Goal: Task Accomplishment & Management: Complete application form

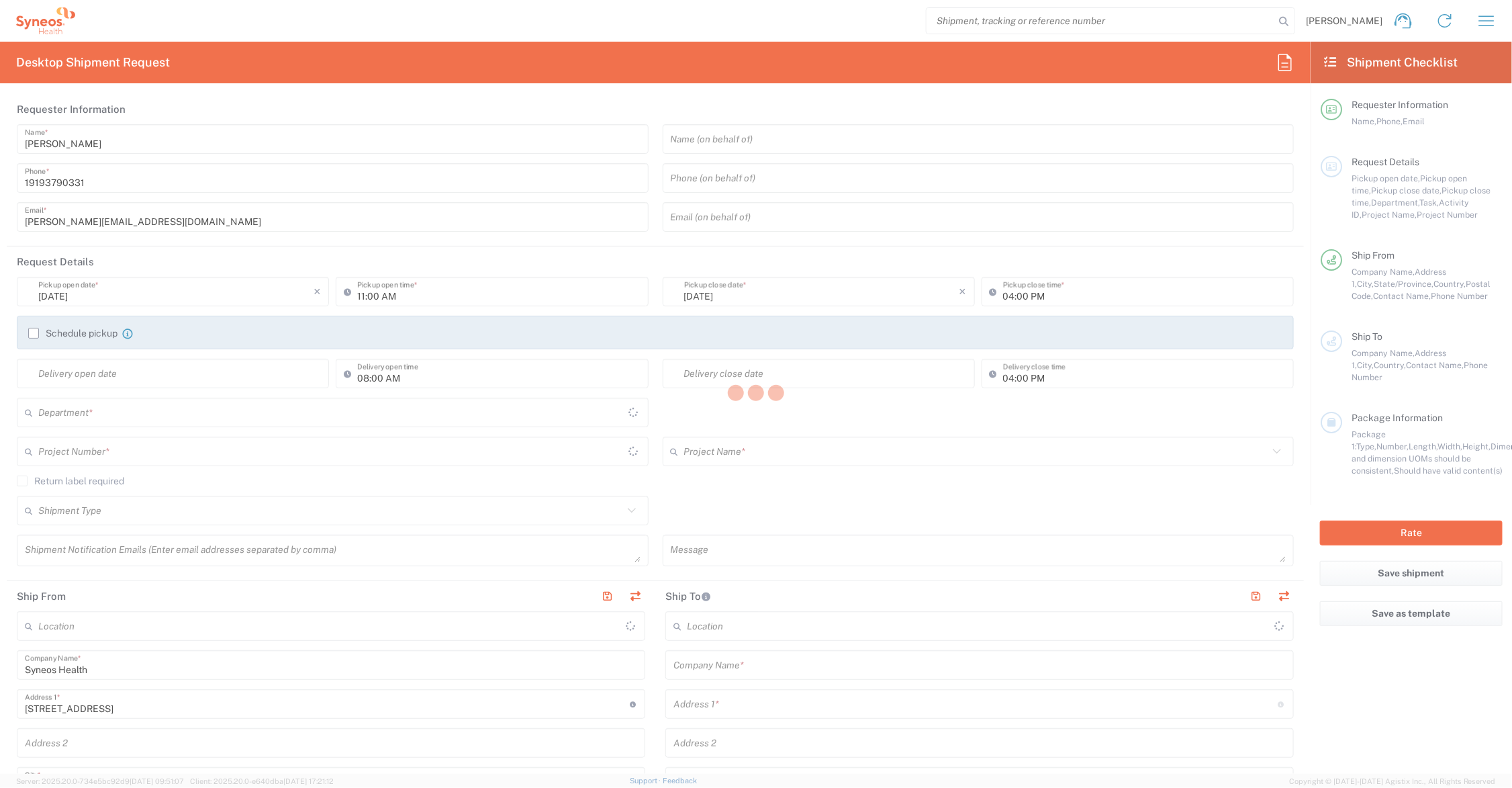
type input "6156"
type input "[US_STATE]"
type input "[GEOGRAPHIC_DATA]"
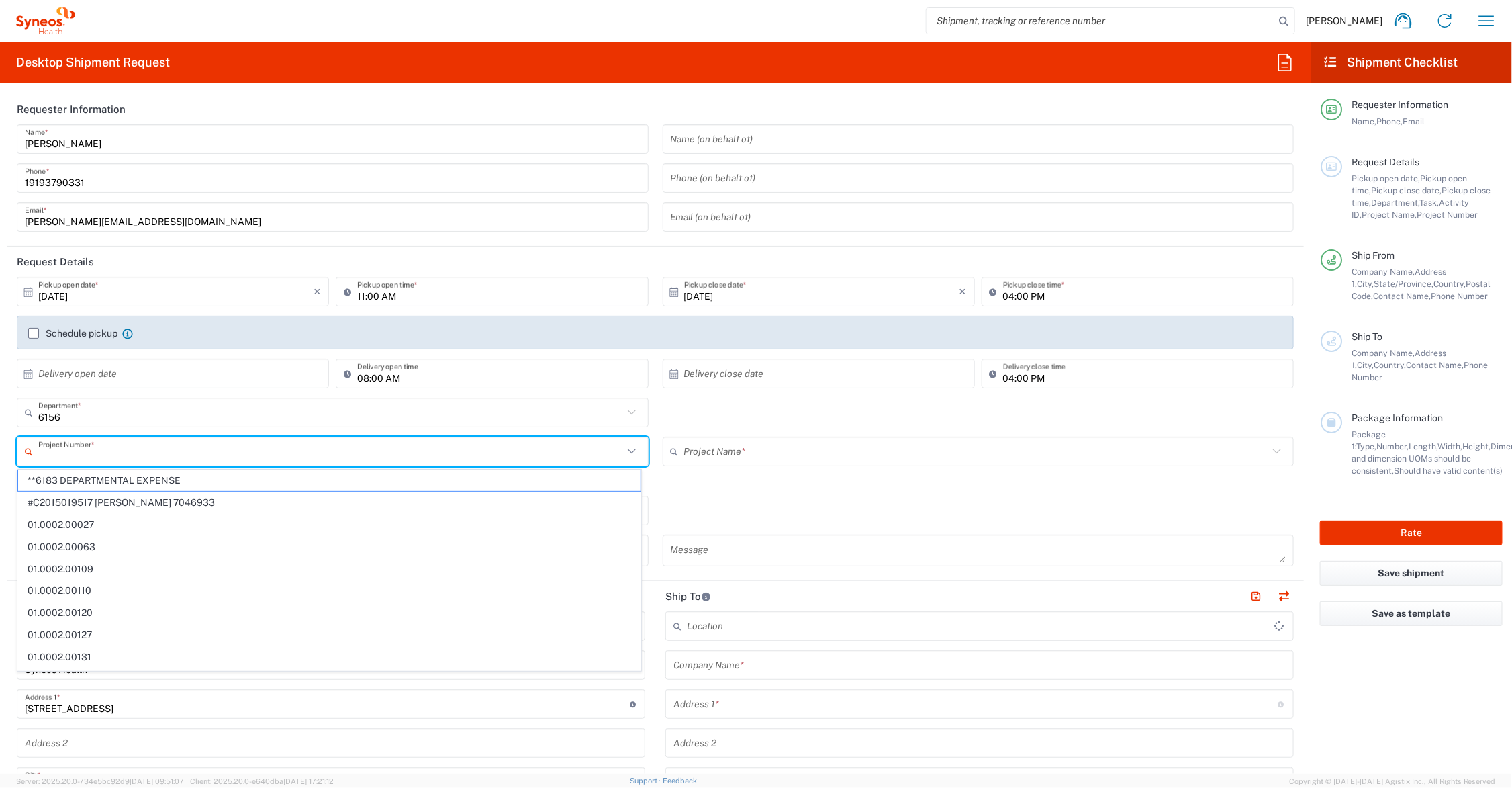
click at [205, 457] on input "text" at bounding box center [331, 451] width 585 height 23
type input "Syneos Health Communications-[GEOGRAPHIC_DATA] [GEOGRAPHIC_DATA]"
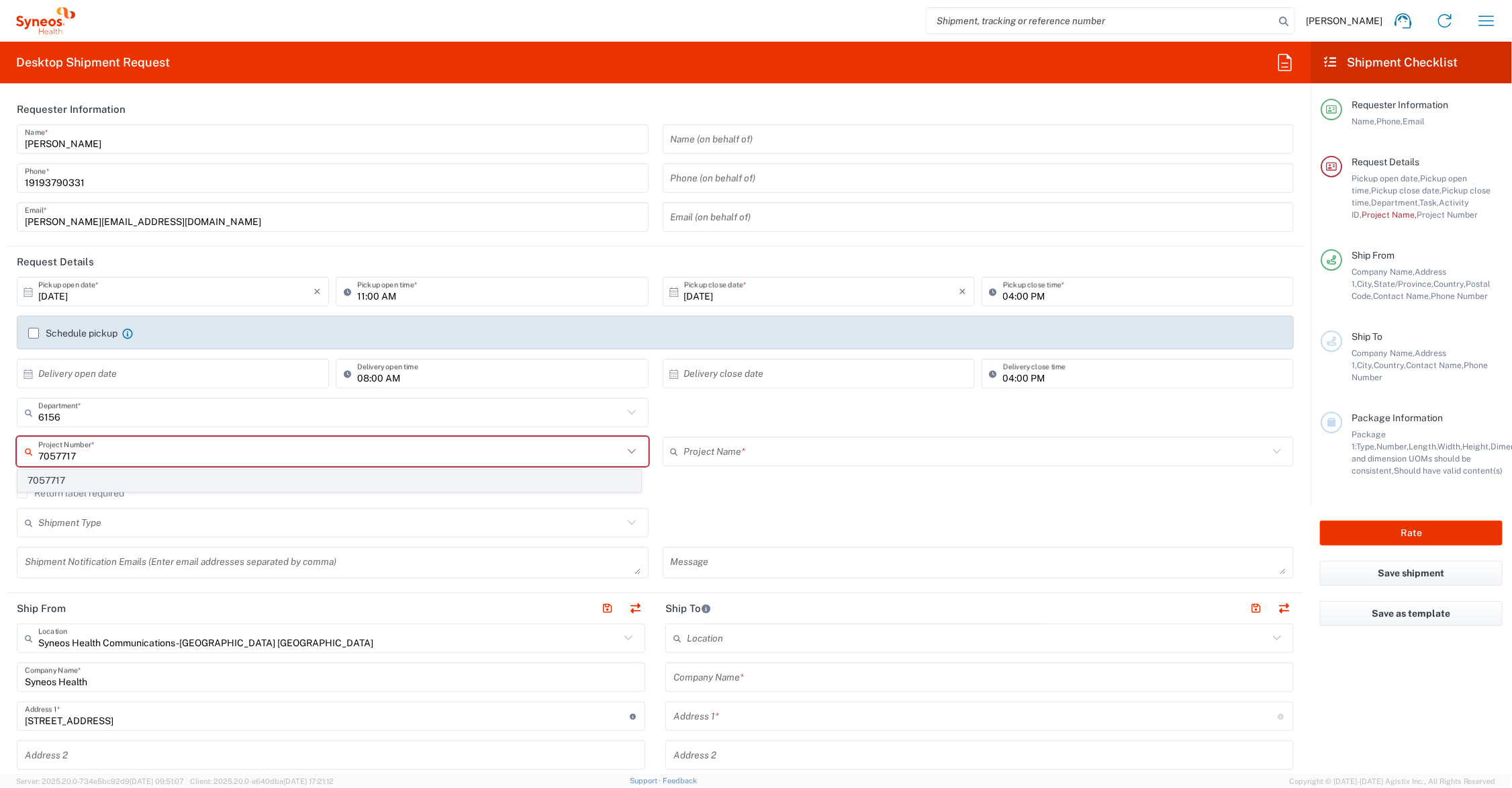
type input "7057717"
click at [46, 476] on span "7057717" at bounding box center [329, 480] width 622 height 21
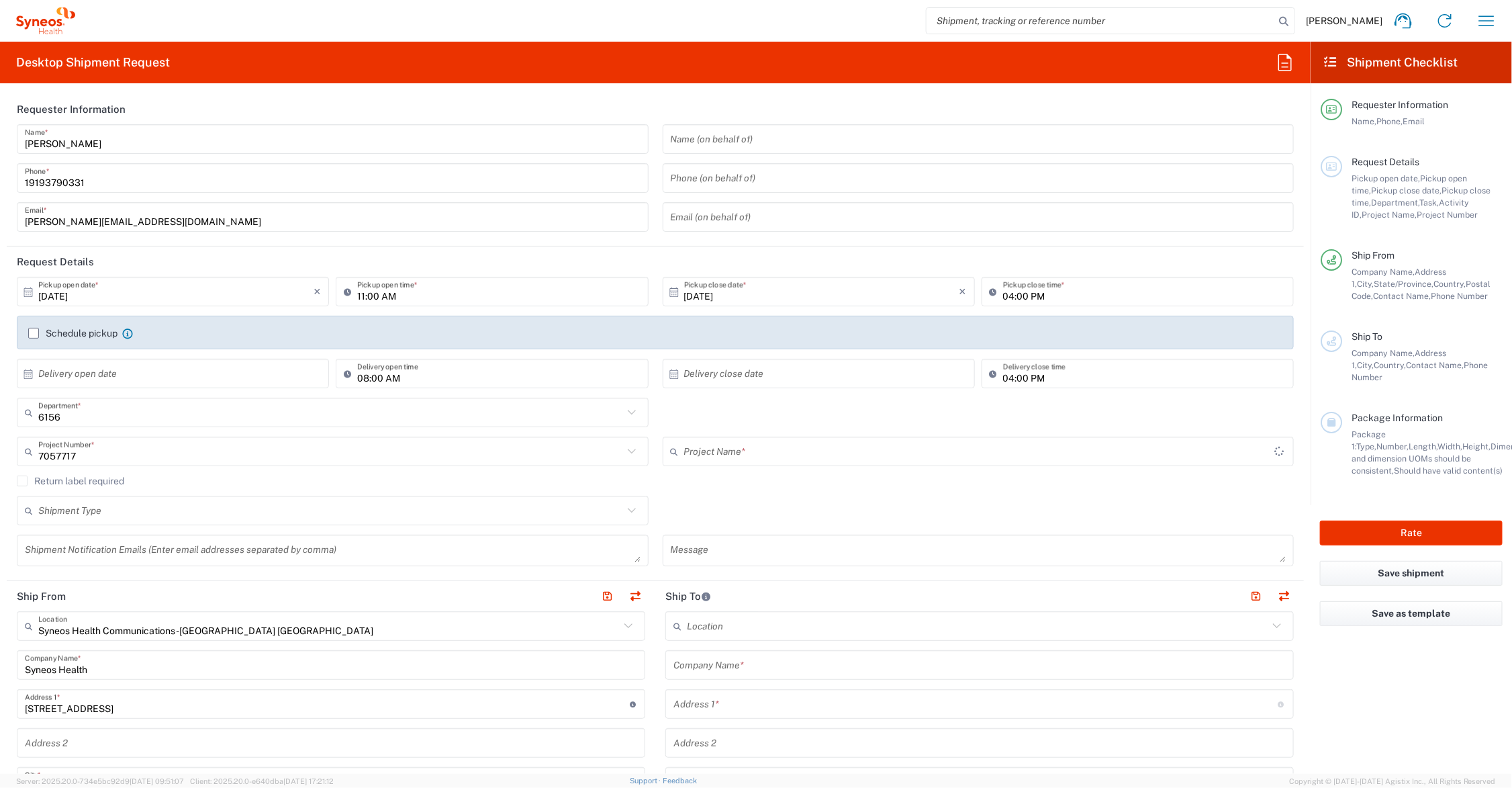
type input "MapLight 7057717"
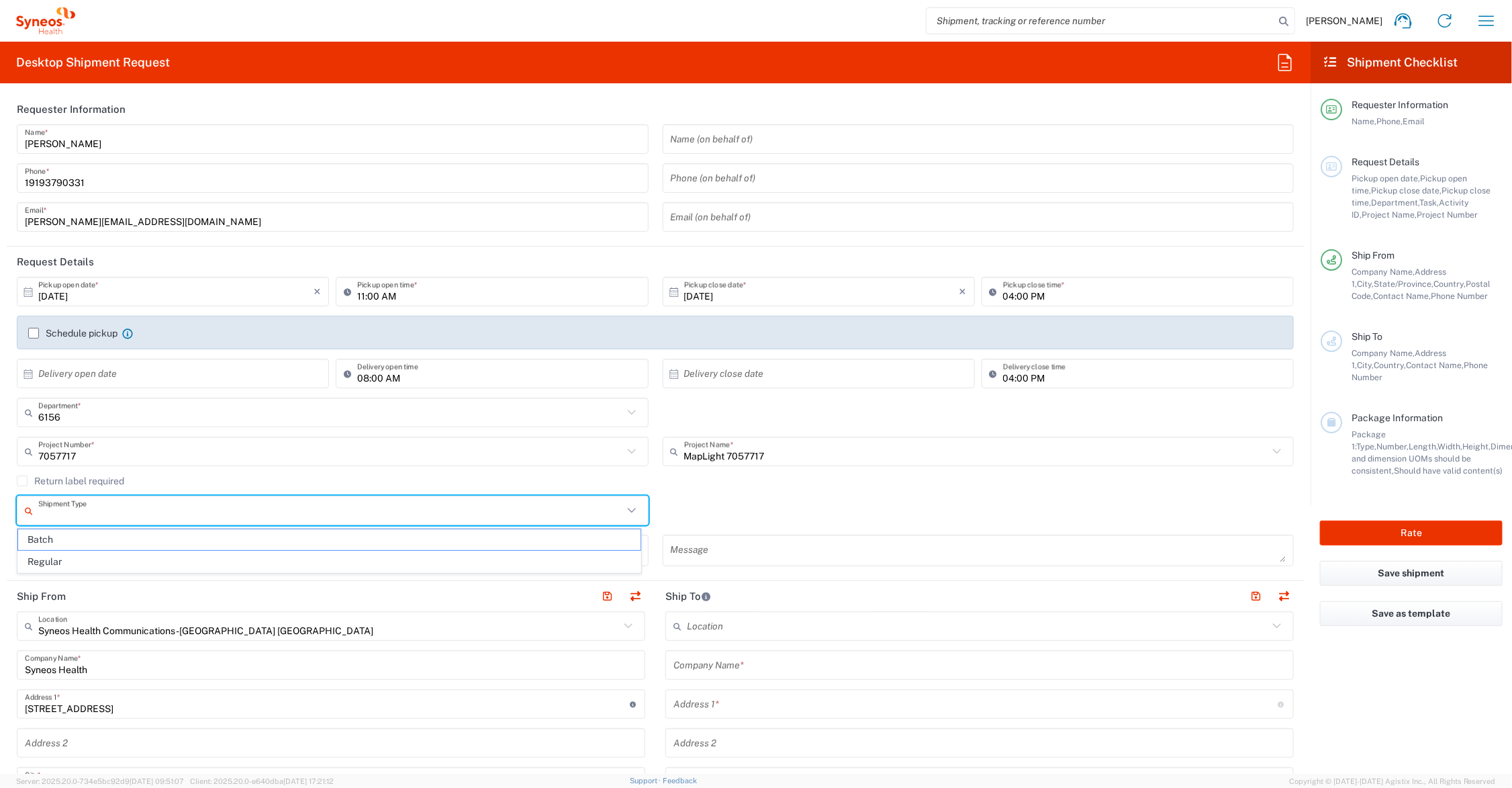
click at [155, 511] on input "text" at bounding box center [331, 510] width 585 height 23
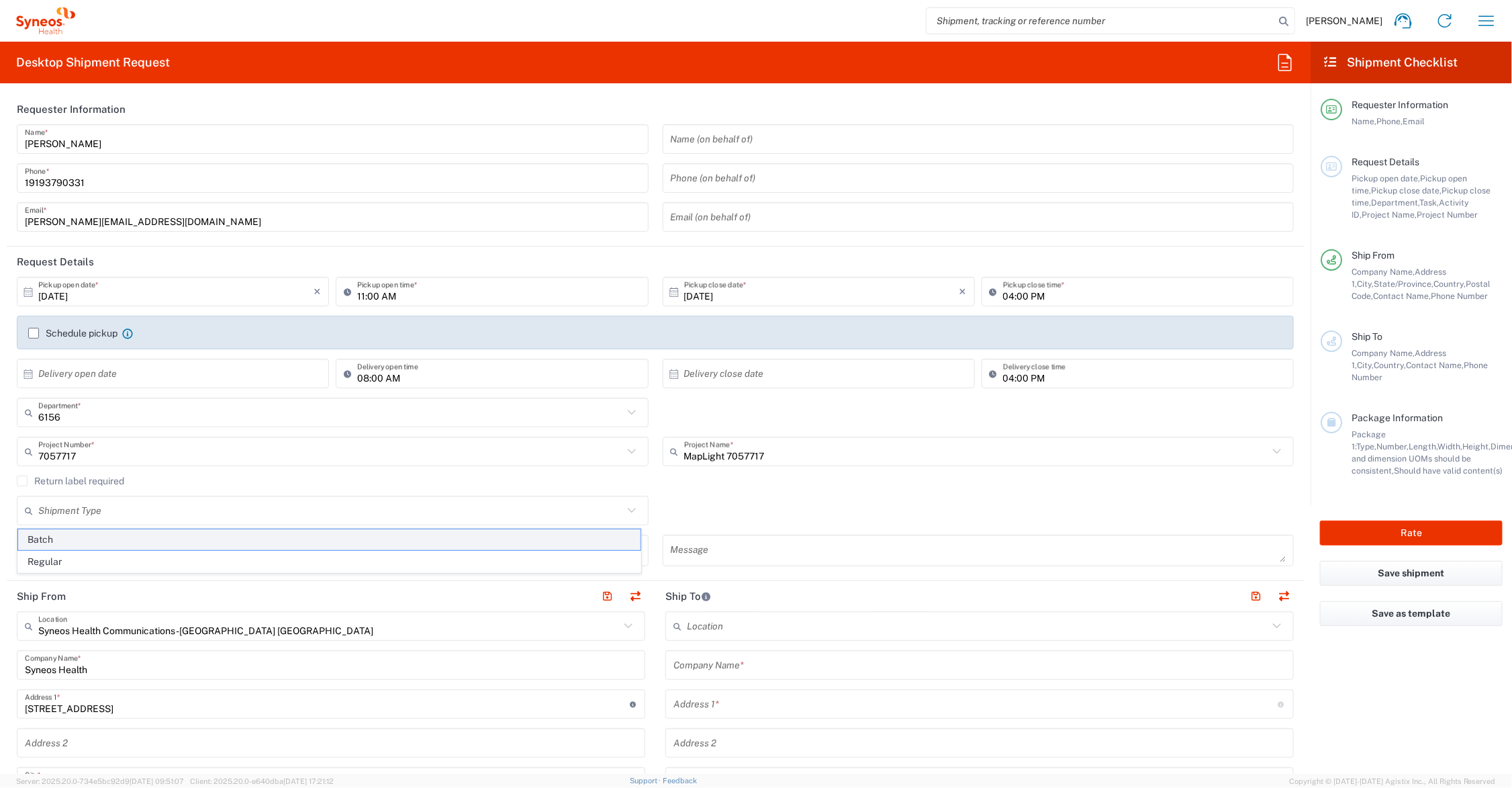
click at [103, 538] on span "Batch" at bounding box center [329, 539] width 622 height 21
type input "Batch"
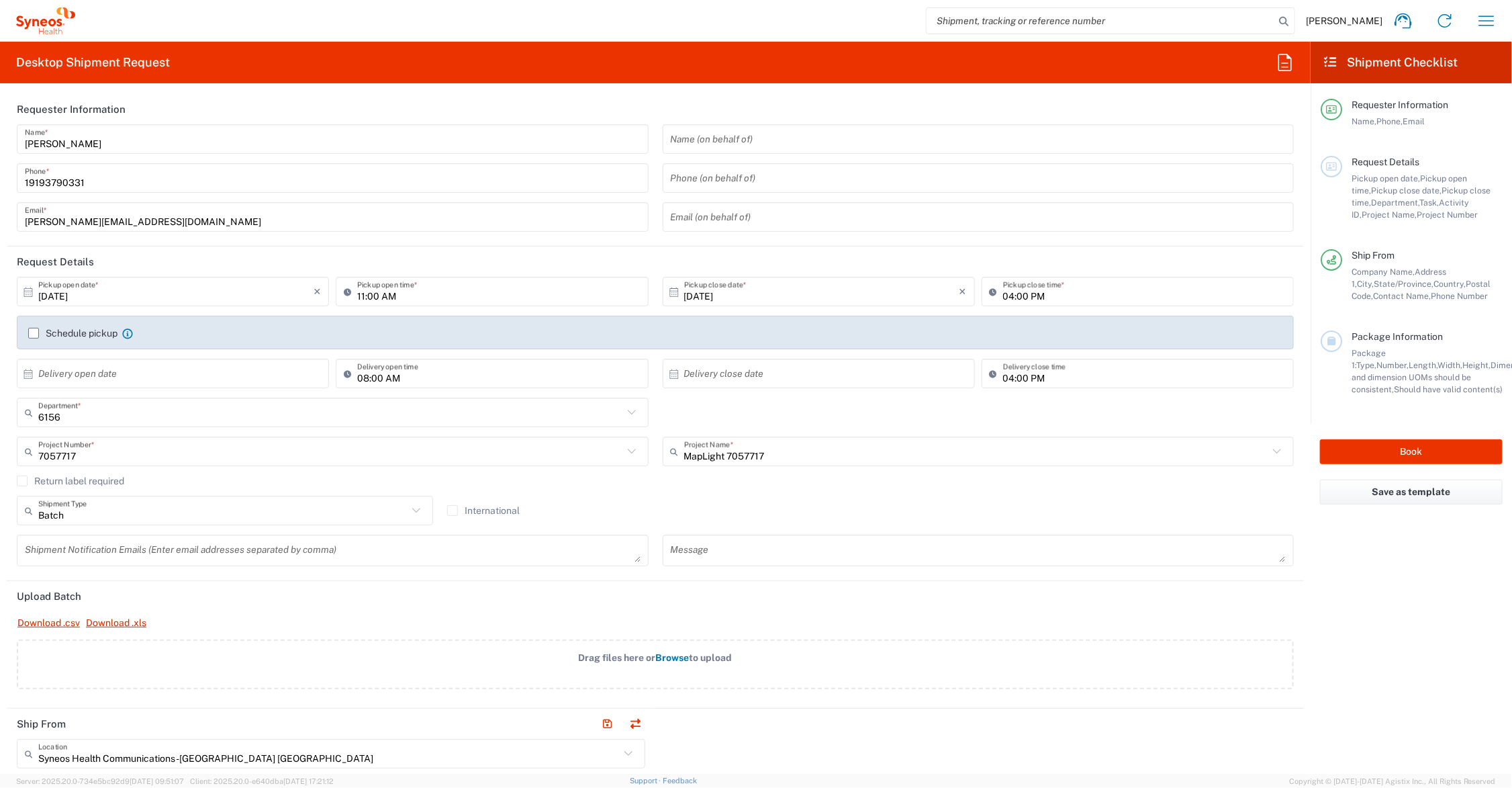
click at [667, 657] on span "Browse" at bounding box center [672, 657] width 33 height 11
click at [0, 0] on input "Drag files here or Browse to upload" at bounding box center [0, 0] width 0 height 0
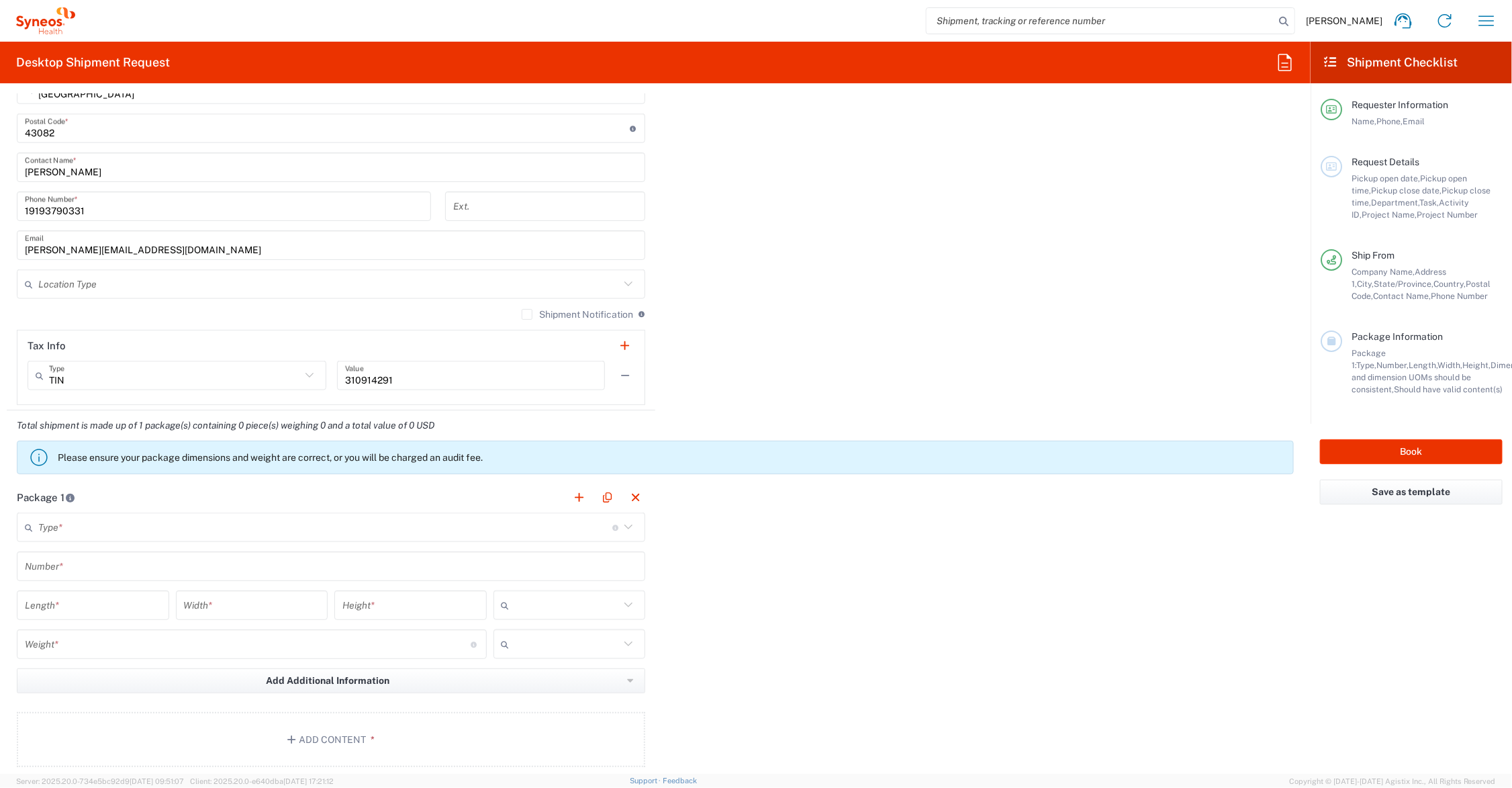
scroll to position [1007, 0]
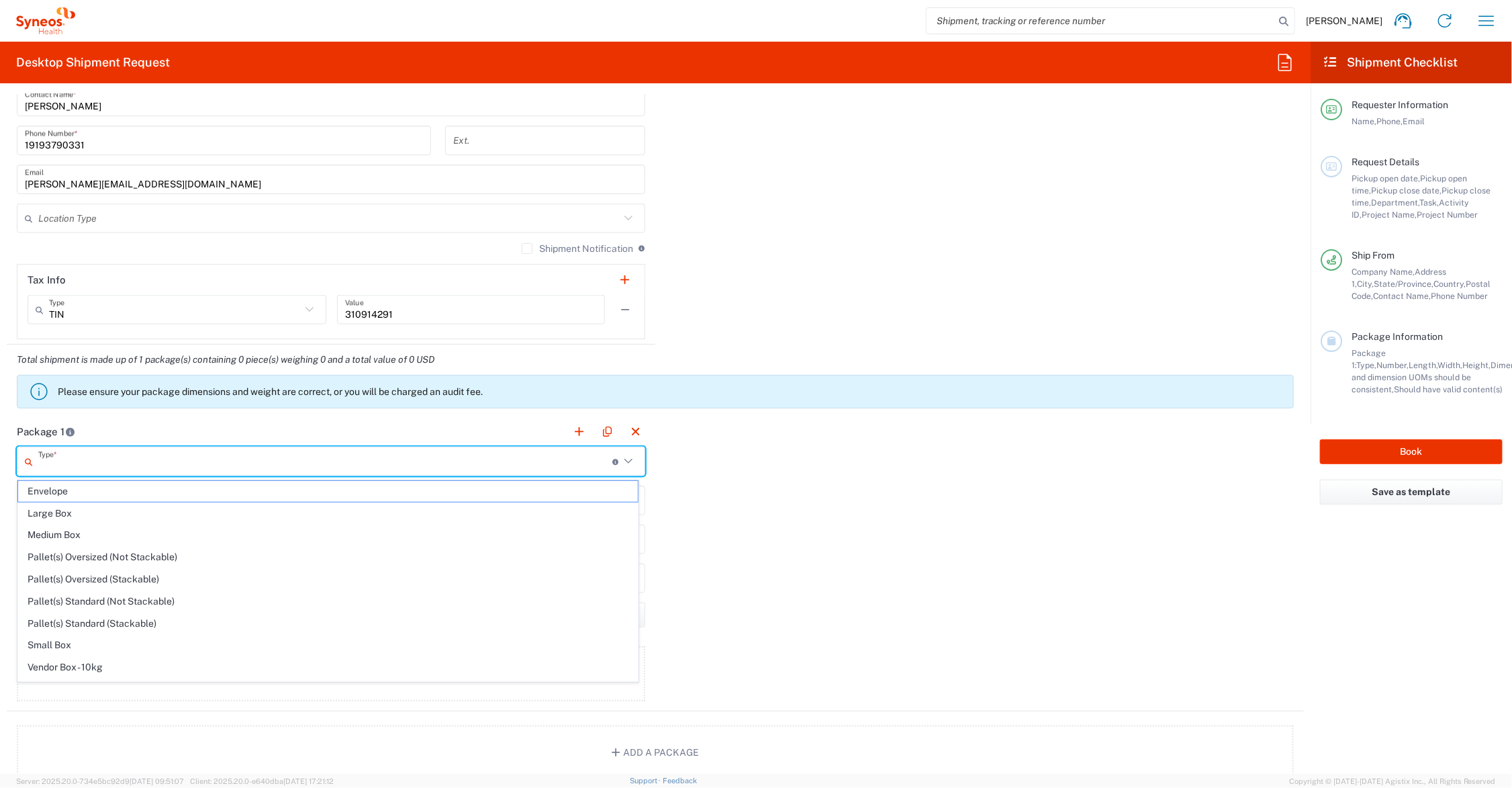
click at [71, 464] on input "text" at bounding box center [325, 462] width 574 height 23
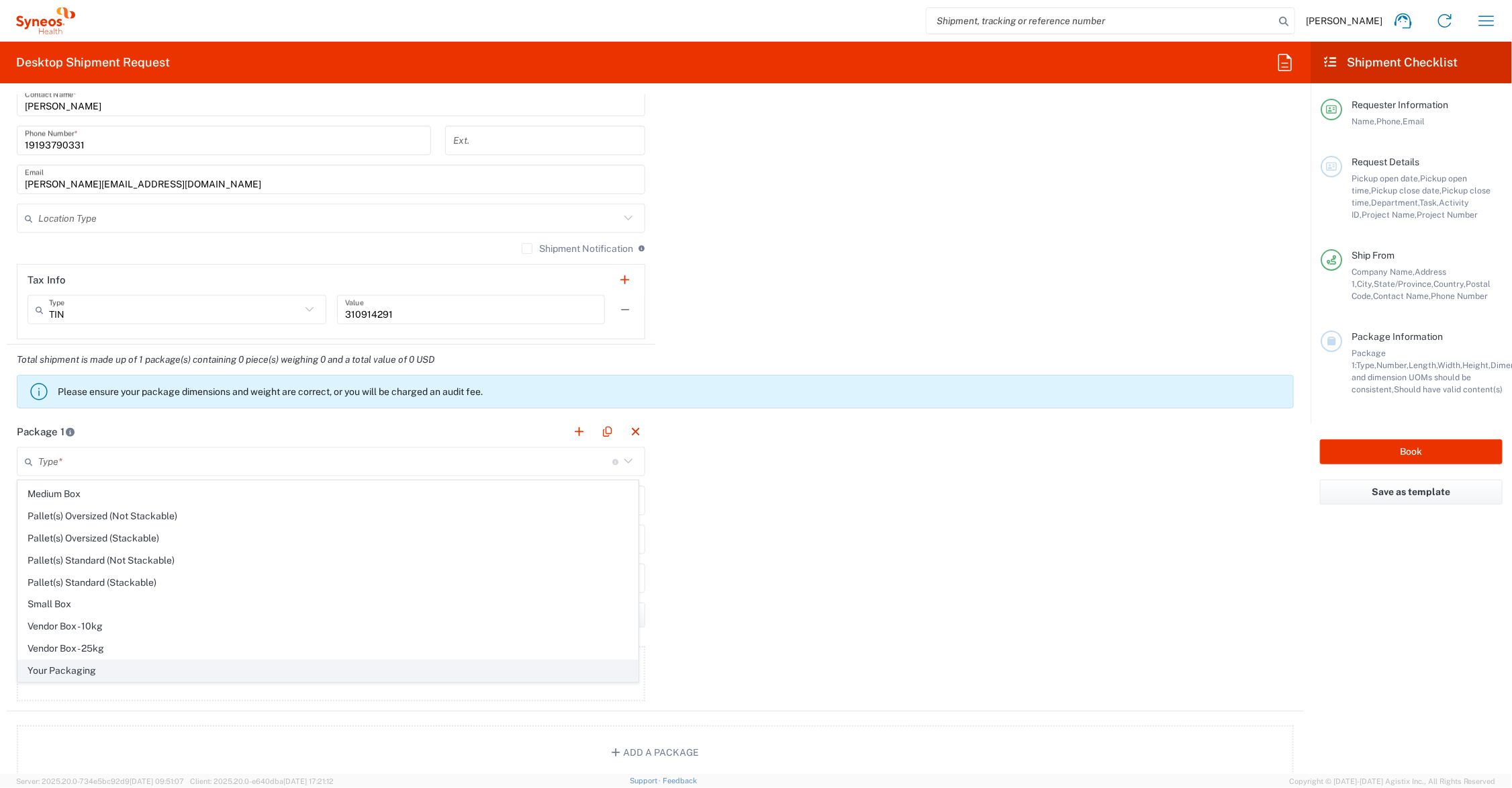
click at [79, 673] on span "Your Packaging" at bounding box center [328, 670] width 620 height 21
type input "Your Packaging"
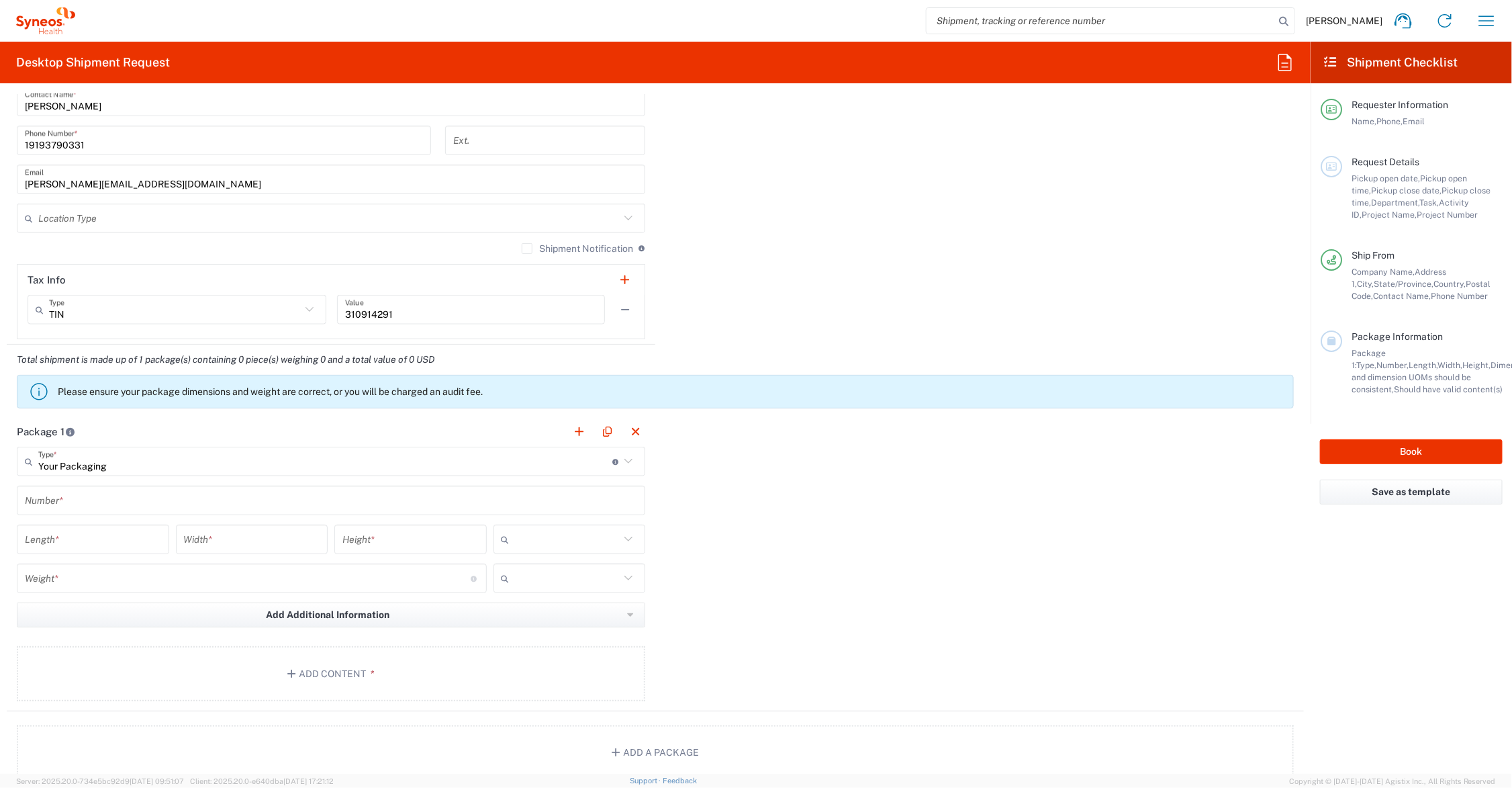
click at [64, 502] on input "text" at bounding box center [331, 501] width 612 height 23
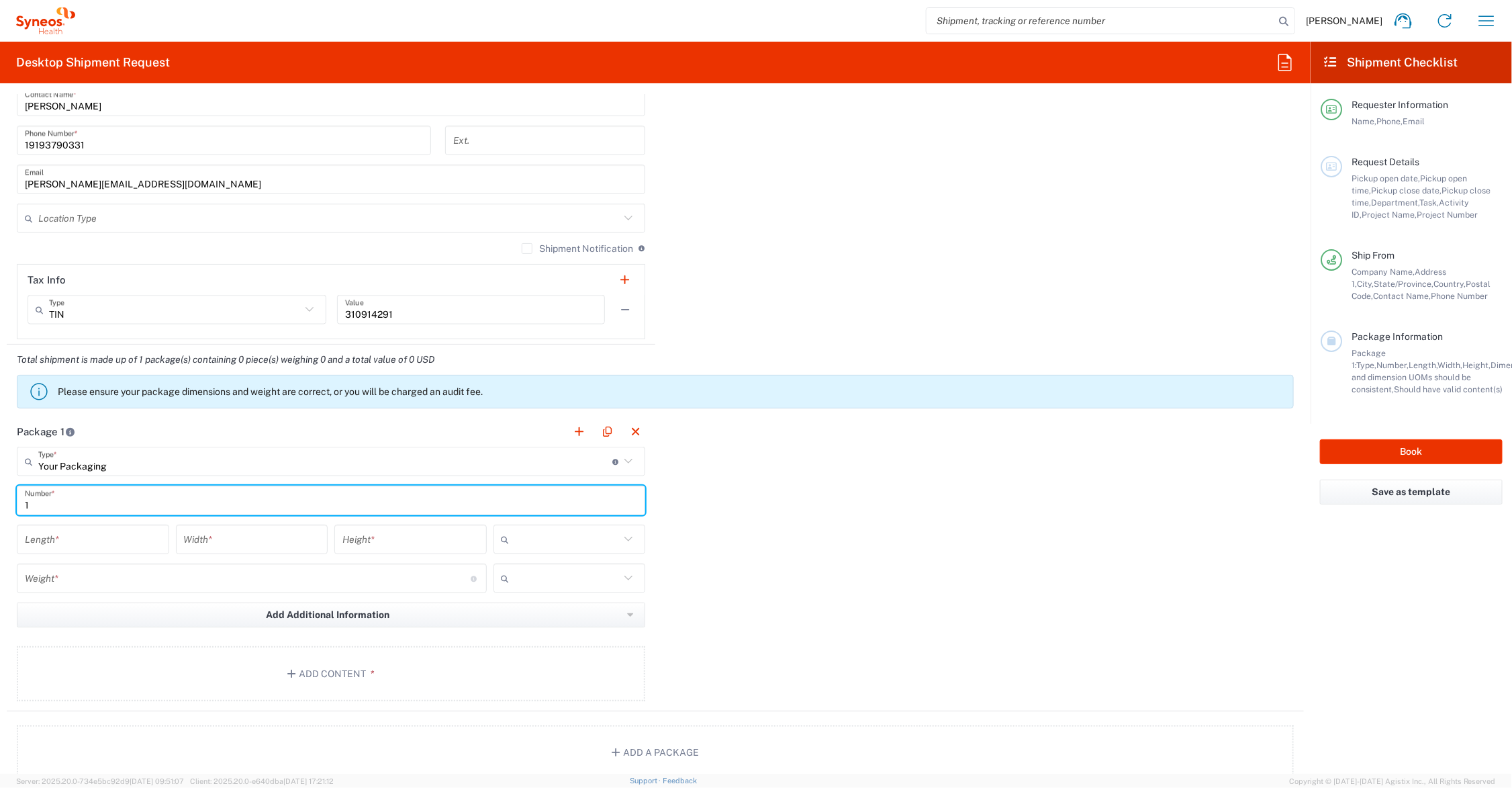
type input "1"
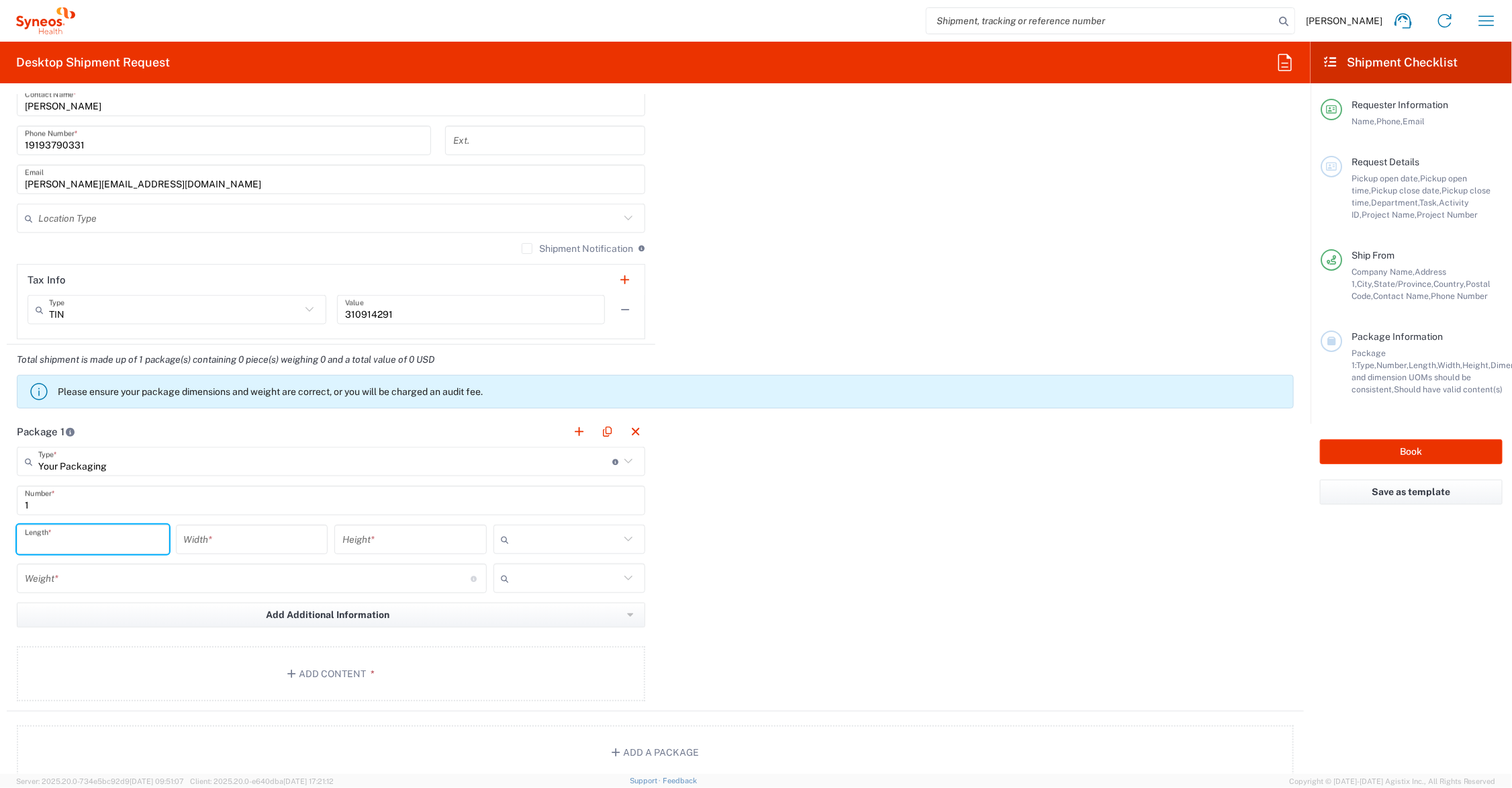
click at [79, 539] on input "number" at bounding box center [93, 539] width 137 height 23
type input "20"
type input "14"
type input "11"
click at [88, 578] on input "number" at bounding box center [248, 578] width 446 height 23
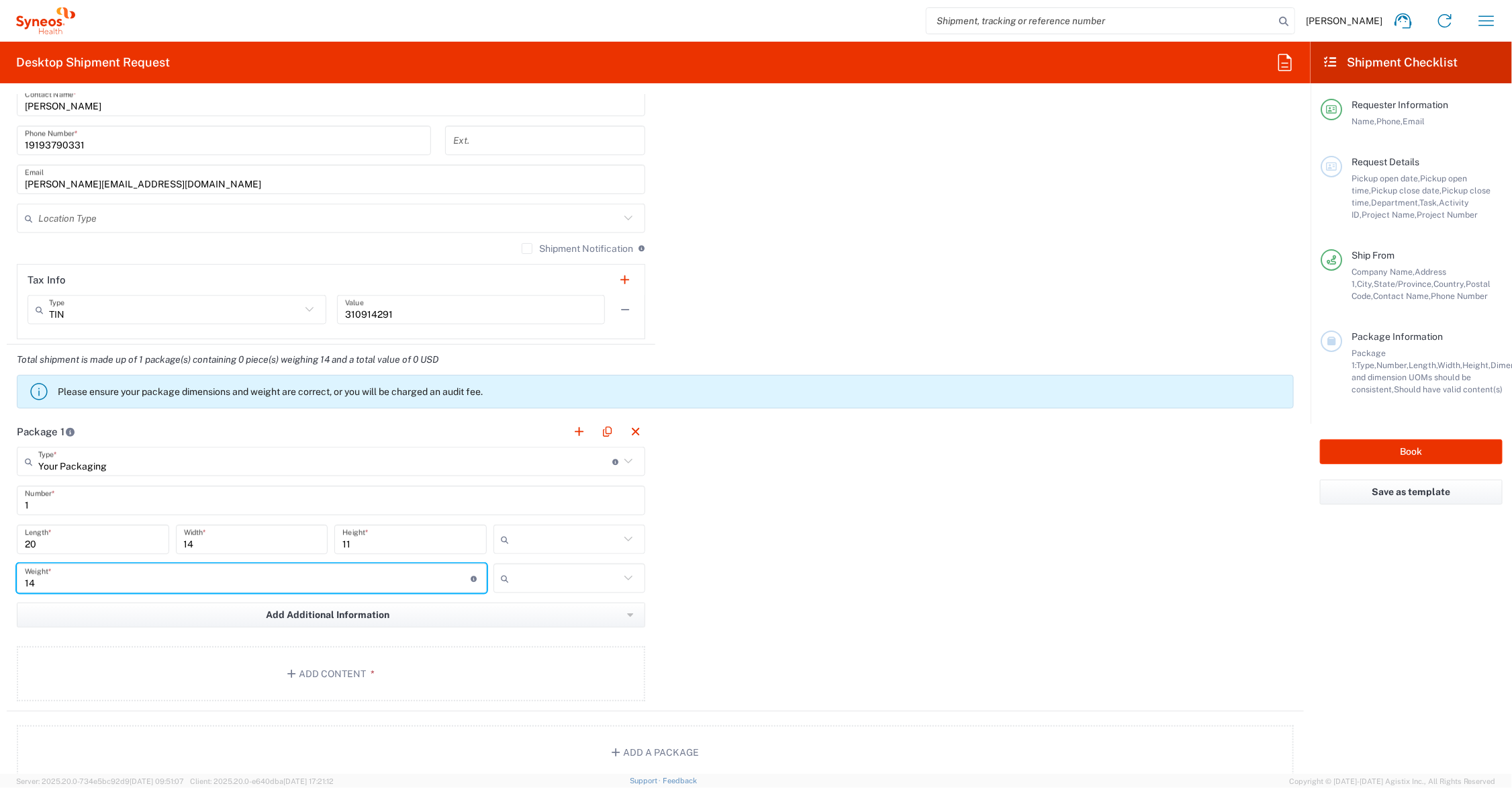
type input "14"
click at [551, 537] on input "text" at bounding box center [568, 539] width 105 height 21
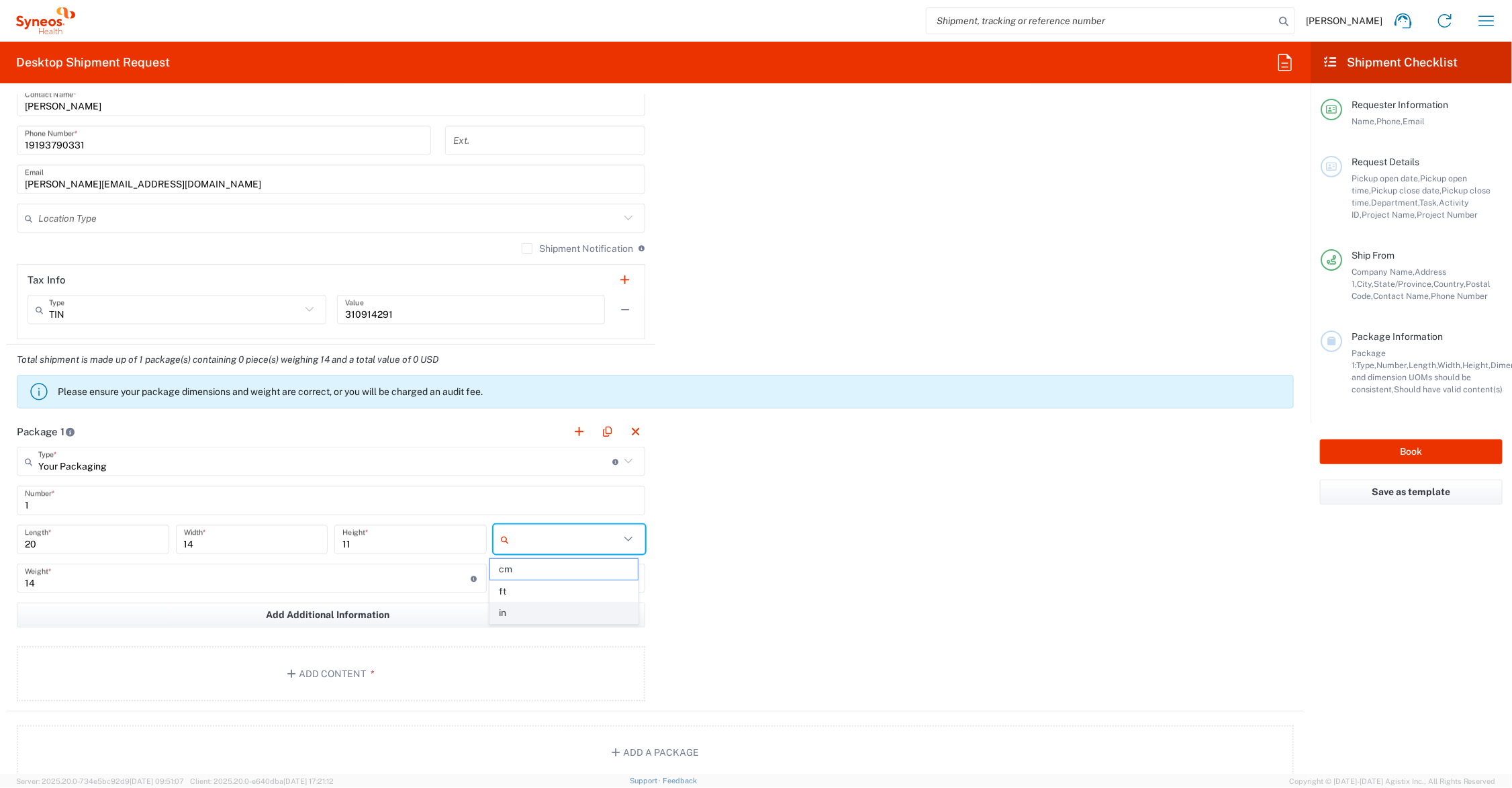
click at [542, 615] on span "in" at bounding box center [563, 612] width 148 height 21
type input "in"
click at [546, 580] on input "text" at bounding box center [568, 578] width 105 height 21
click at [534, 633] on span "lbs" at bounding box center [563, 630] width 148 height 21
type input "lbs"
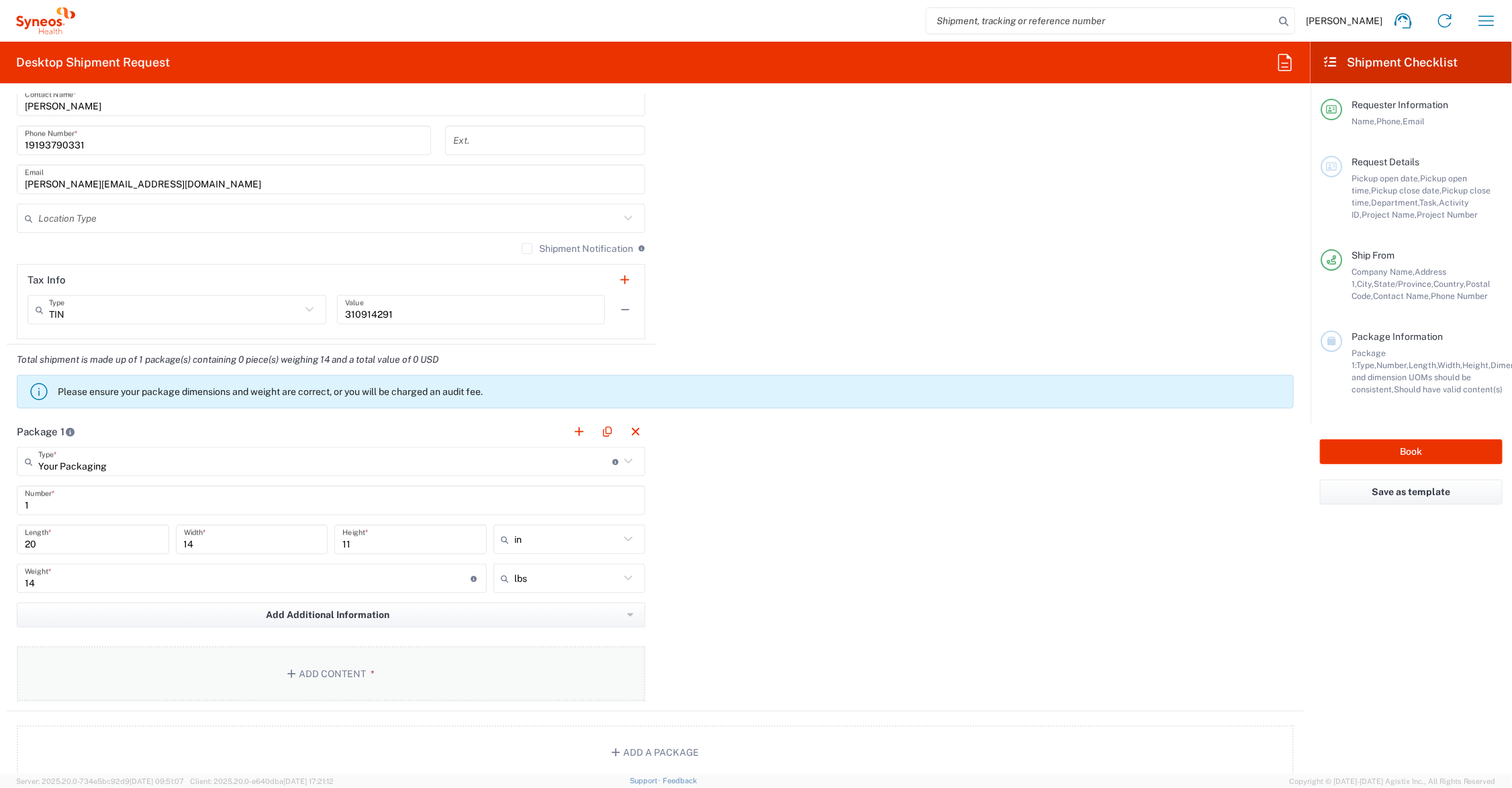
click at [322, 663] on button "Add Content *" at bounding box center [331, 674] width 629 height 55
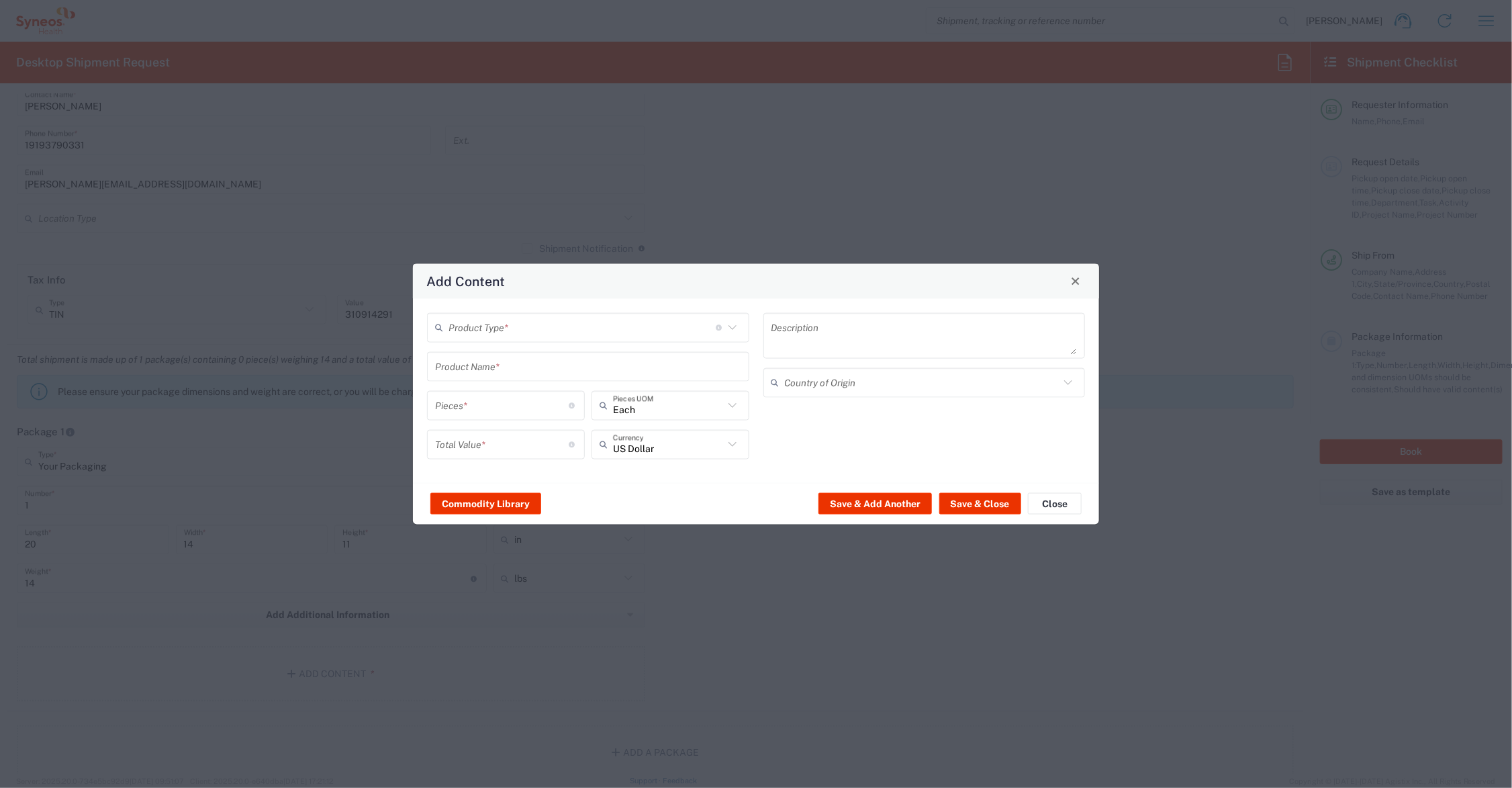
click at [498, 368] on input "text" at bounding box center [588, 366] width 307 height 23
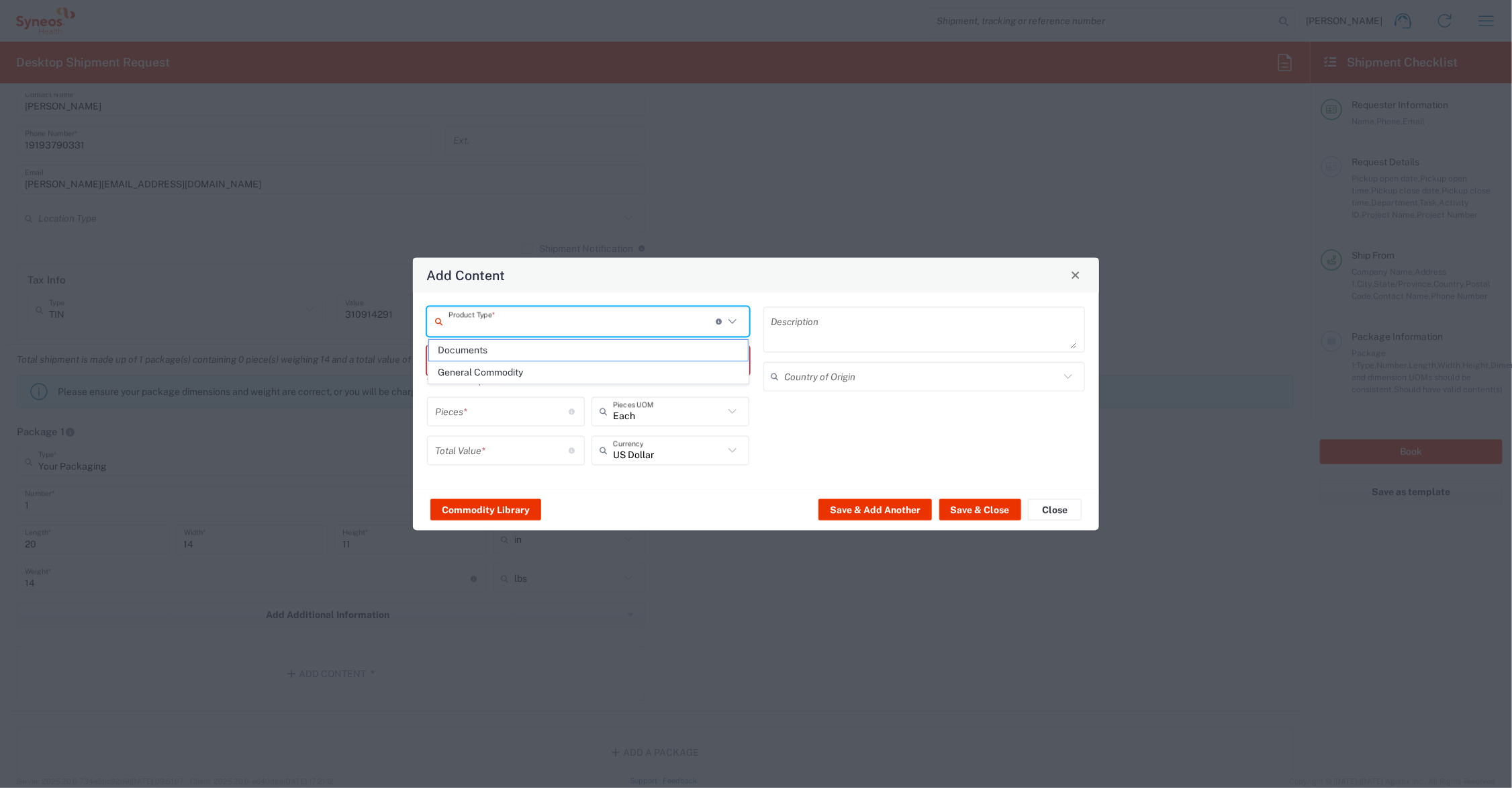
click at [489, 324] on input "text" at bounding box center [583, 321] width 268 height 23
click at [489, 350] on span "Documents" at bounding box center [588, 350] width 319 height 21
type input "Documents"
type input "1"
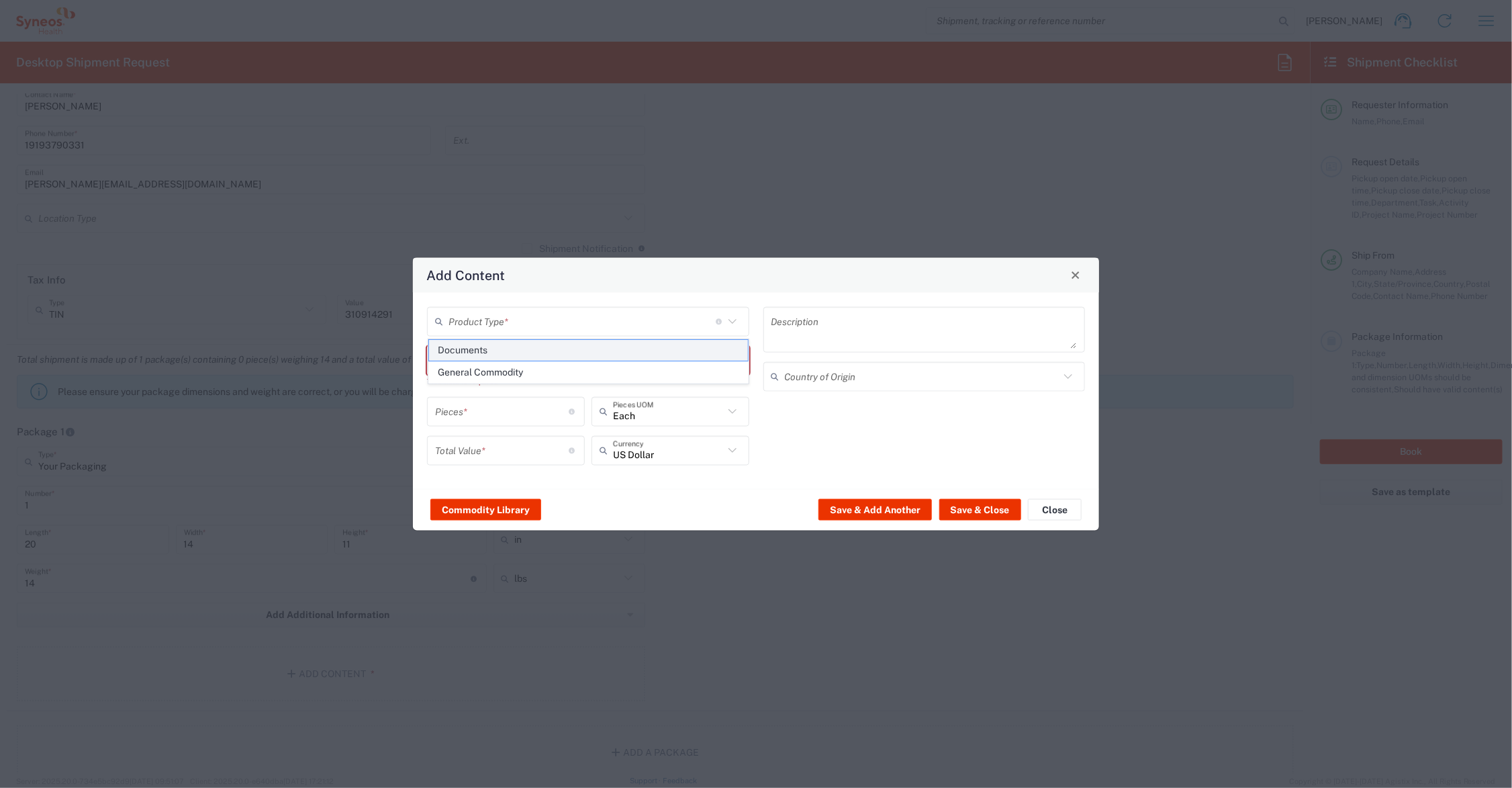
type input "1"
type textarea "Documents"
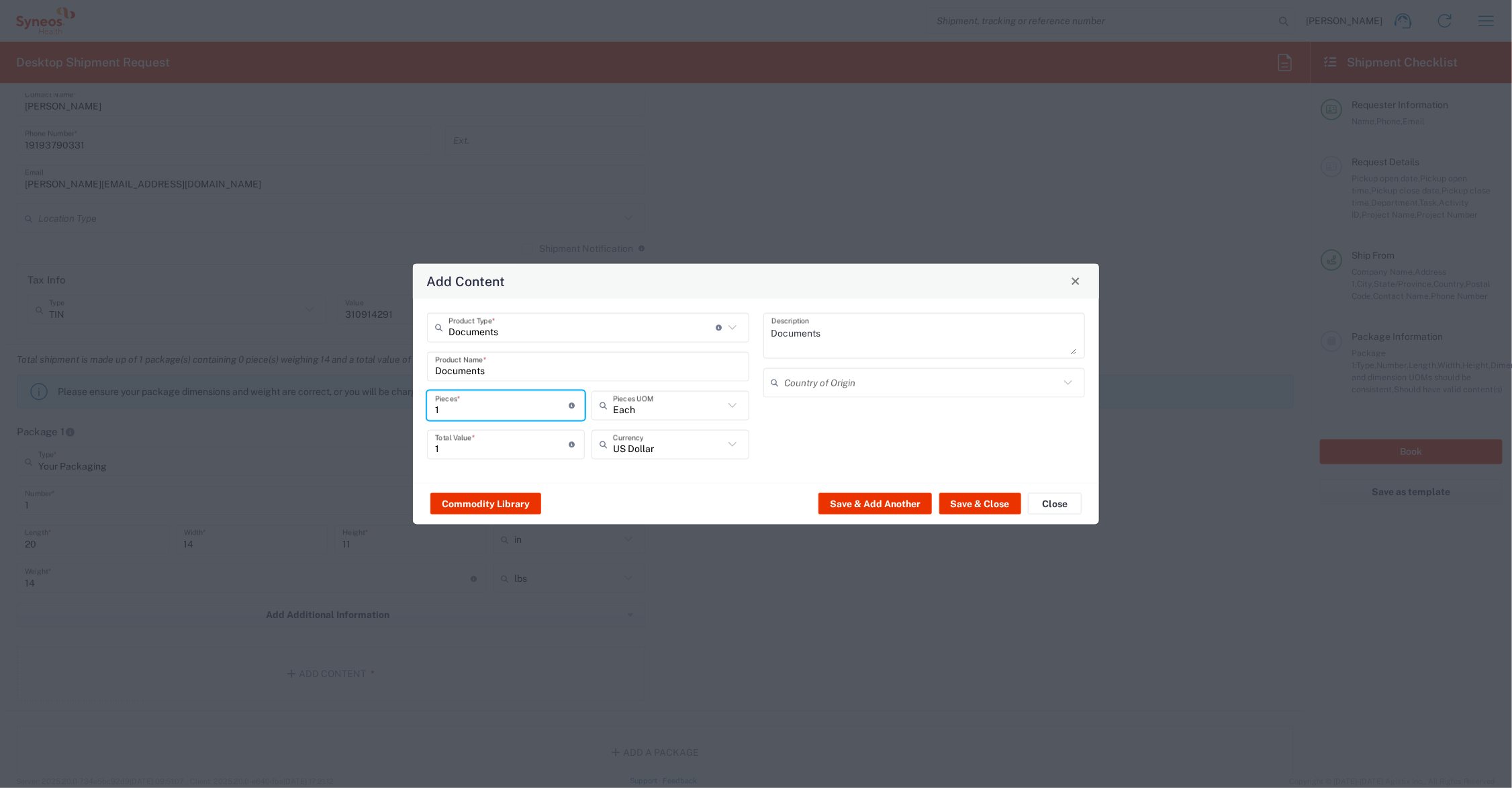
drag, startPoint x: 488, startPoint y: 404, endPoint x: 385, endPoint y: 418, distance: 103.9
click at [385, 418] on div "Add Content Documents Product Type * Document: Paper document generated interna…" at bounding box center [756, 394] width 1512 height 788
type input "2"
type input "23"
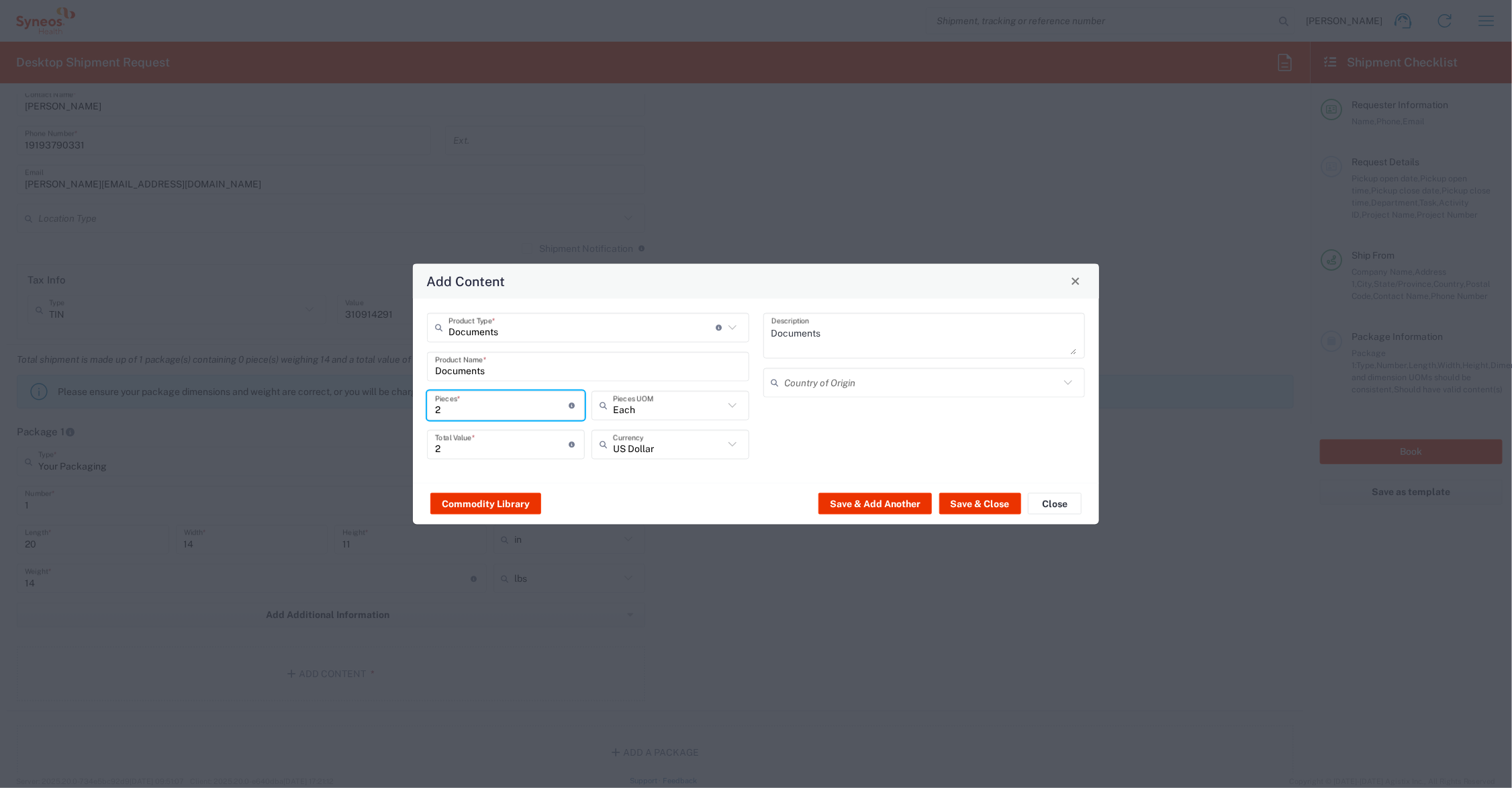
type input "23"
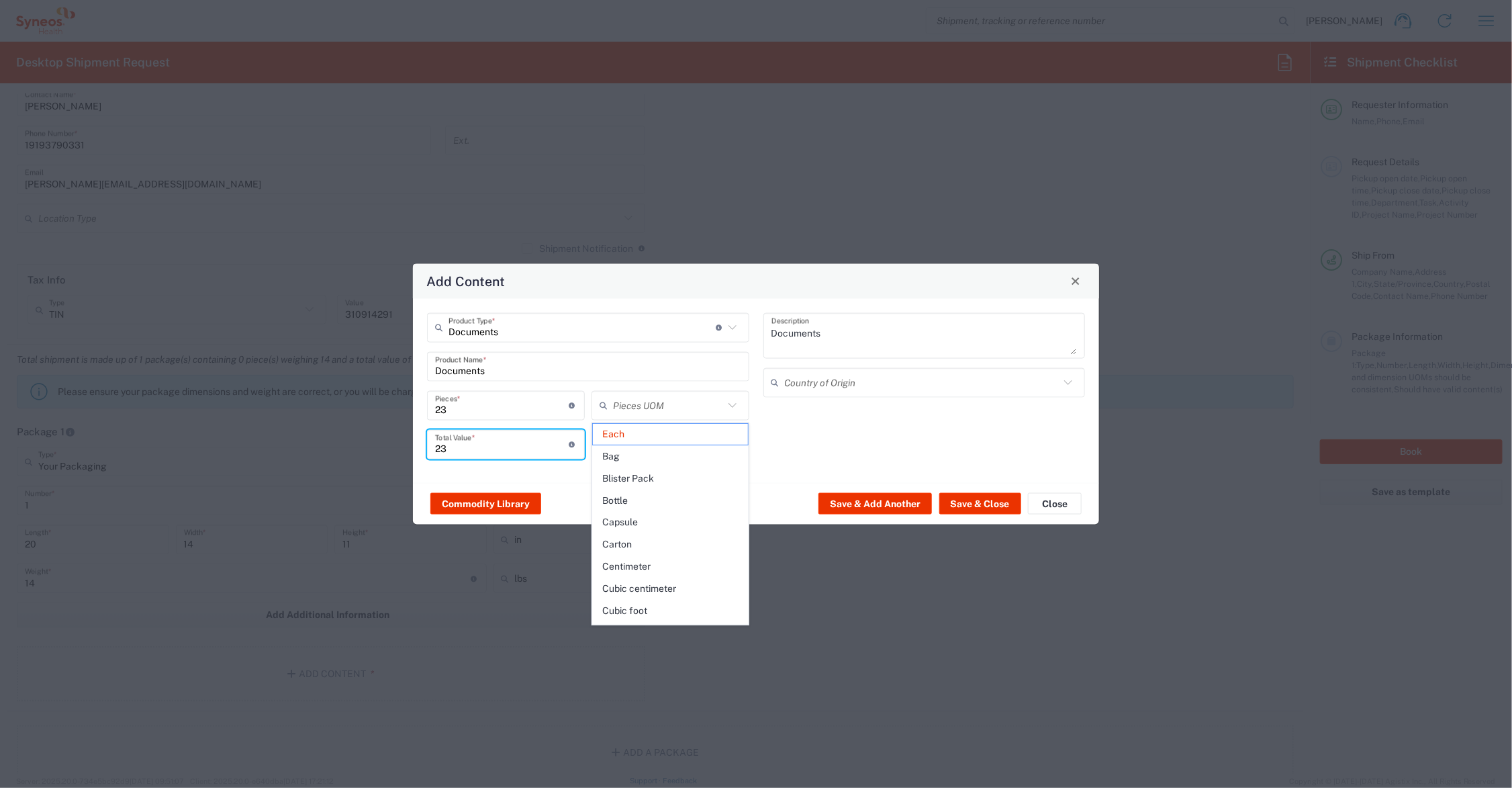
click at [458, 447] on input "23" at bounding box center [503, 444] width 134 height 23
type input "Each"
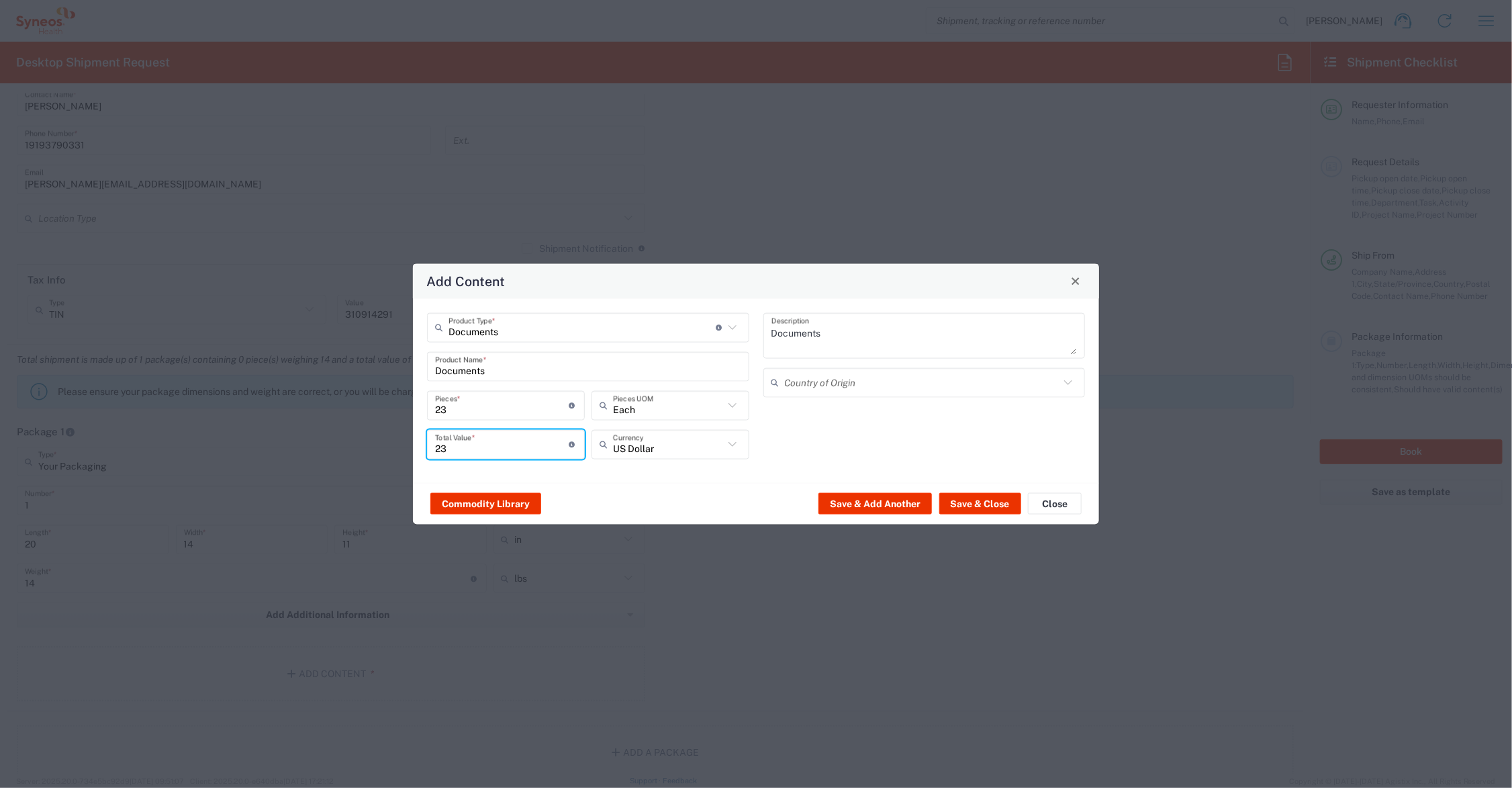
drag, startPoint x: 453, startPoint y: 447, endPoint x: 424, endPoint y: 444, distance: 29.2
click at [424, 444] on div "23 Total Value * Total value of all the pieces" at bounding box center [506, 448] width 164 height 39
type input "15.00"
click at [890, 501] on button "Save & Add Another" at bounding box center [875, 503] width 113 height 21
click at [479, 370] on input "text" at bounding box center [588, 366] width 307 height 23
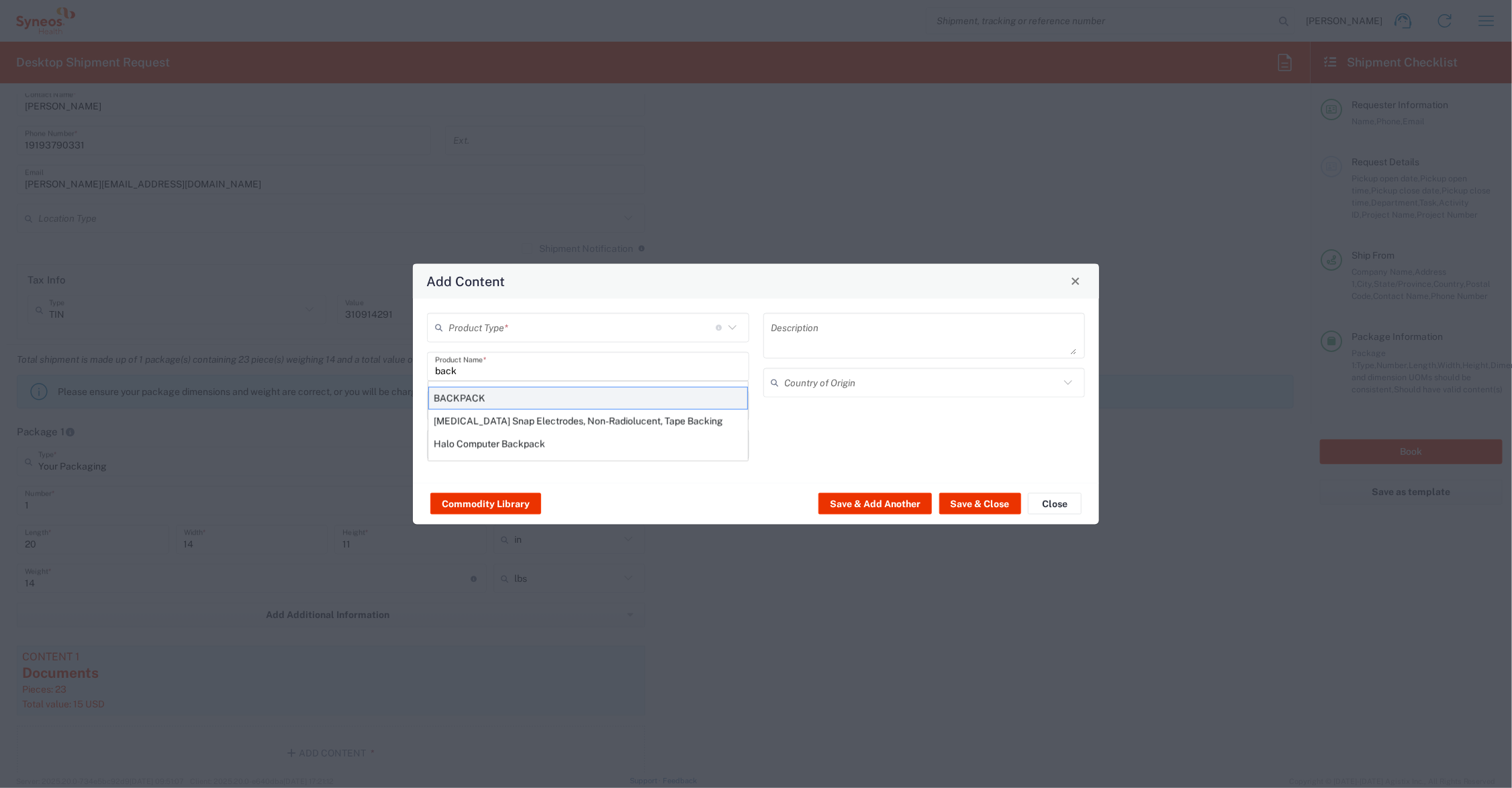
click at [471, 394] on div "BACKPACK" at bounding box center [588, 397] width 320 height 23
type input "BACKPACK"
type input "1"
type textarea "SYNTHETIC MATERIAL"
type input "[GEOGRAPHIC_DATA]"
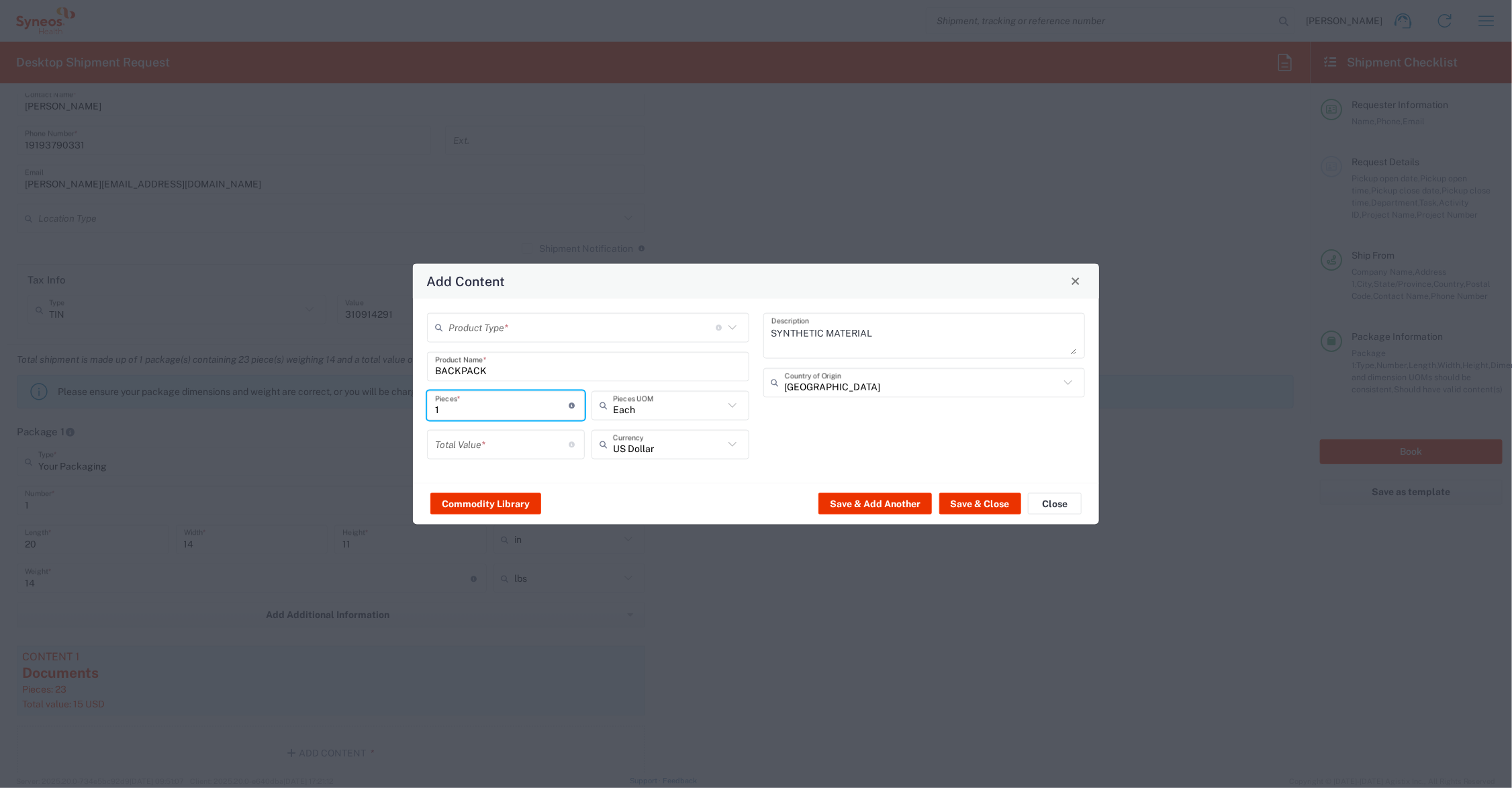
click at [461, 413] on input "1" at bounding box center [503, 405] width 134 height 23
type input "12"
click at [496, 442] on input "number" at bounding box center [503, 444] width 134 height 23
type input "180.00"
click at [559, 327] on input "text" at bounding box center [583, 327] width 268 height 23
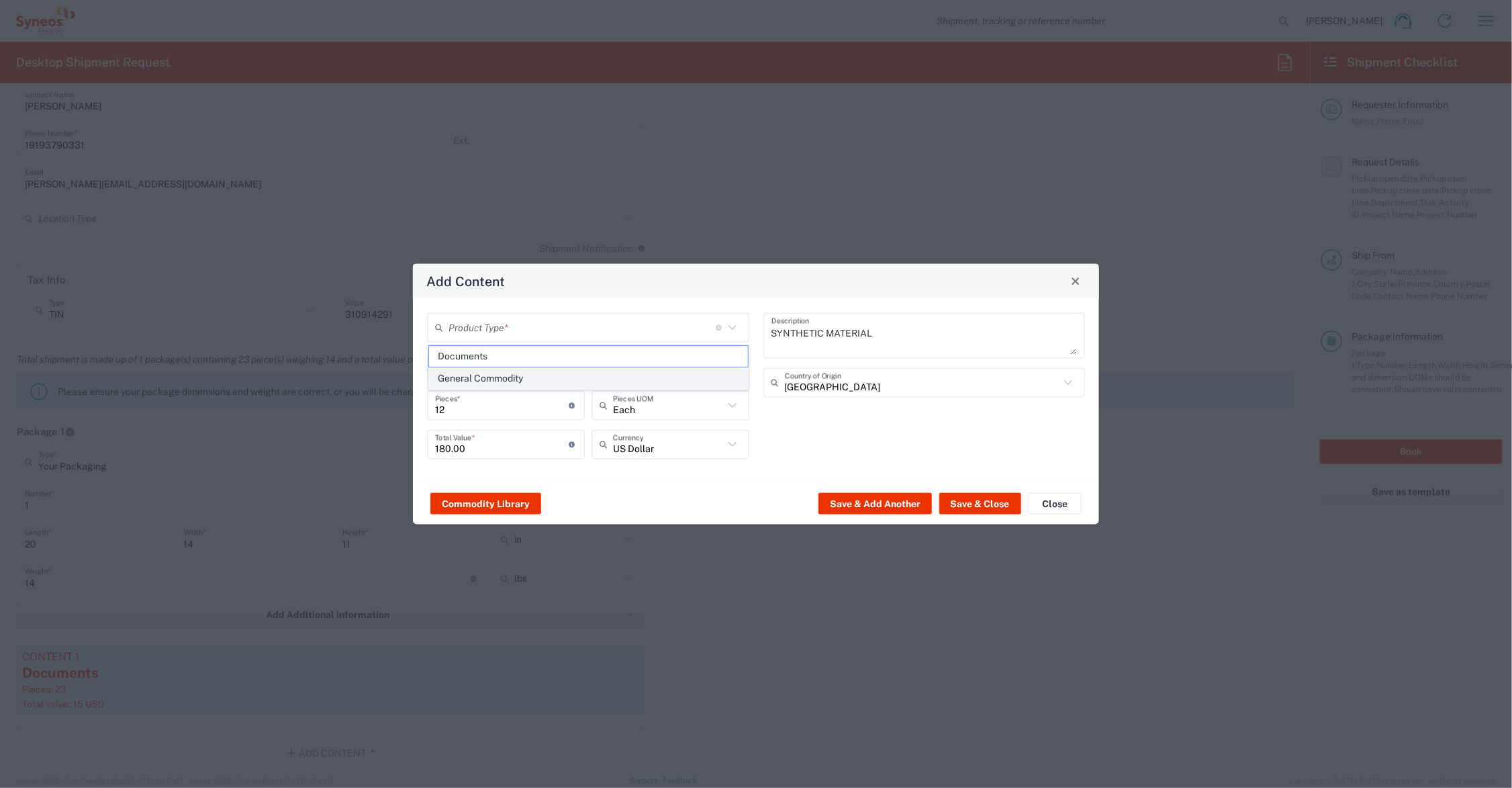
click at [505, 374] on span "General Commodity" at bounding box center [588, 378] width 319 height 21
type input "General Commodity"
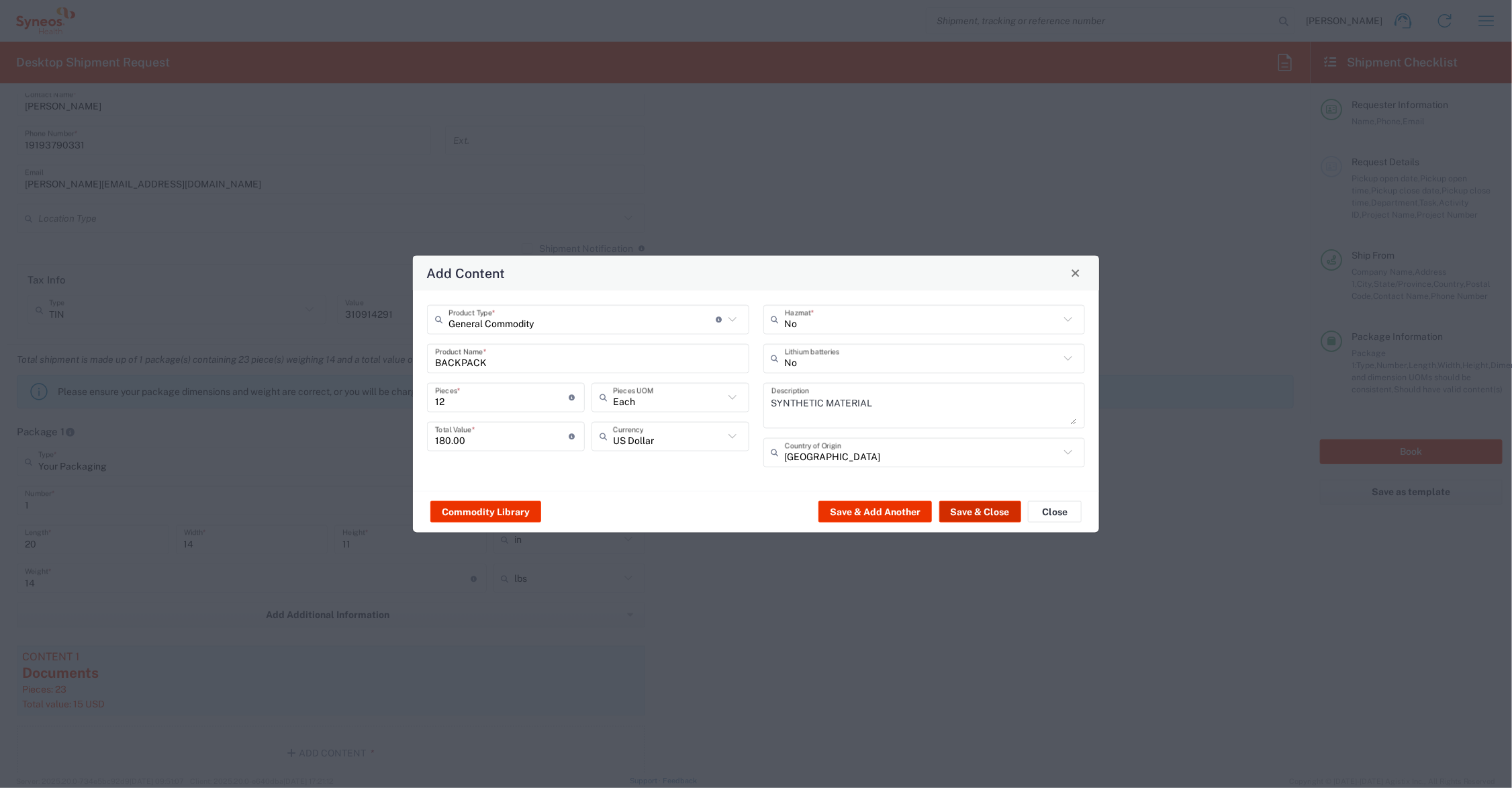
click at [1000, 506] on button "Save & Close" at bounding box center [980, 512] width 82 height 21
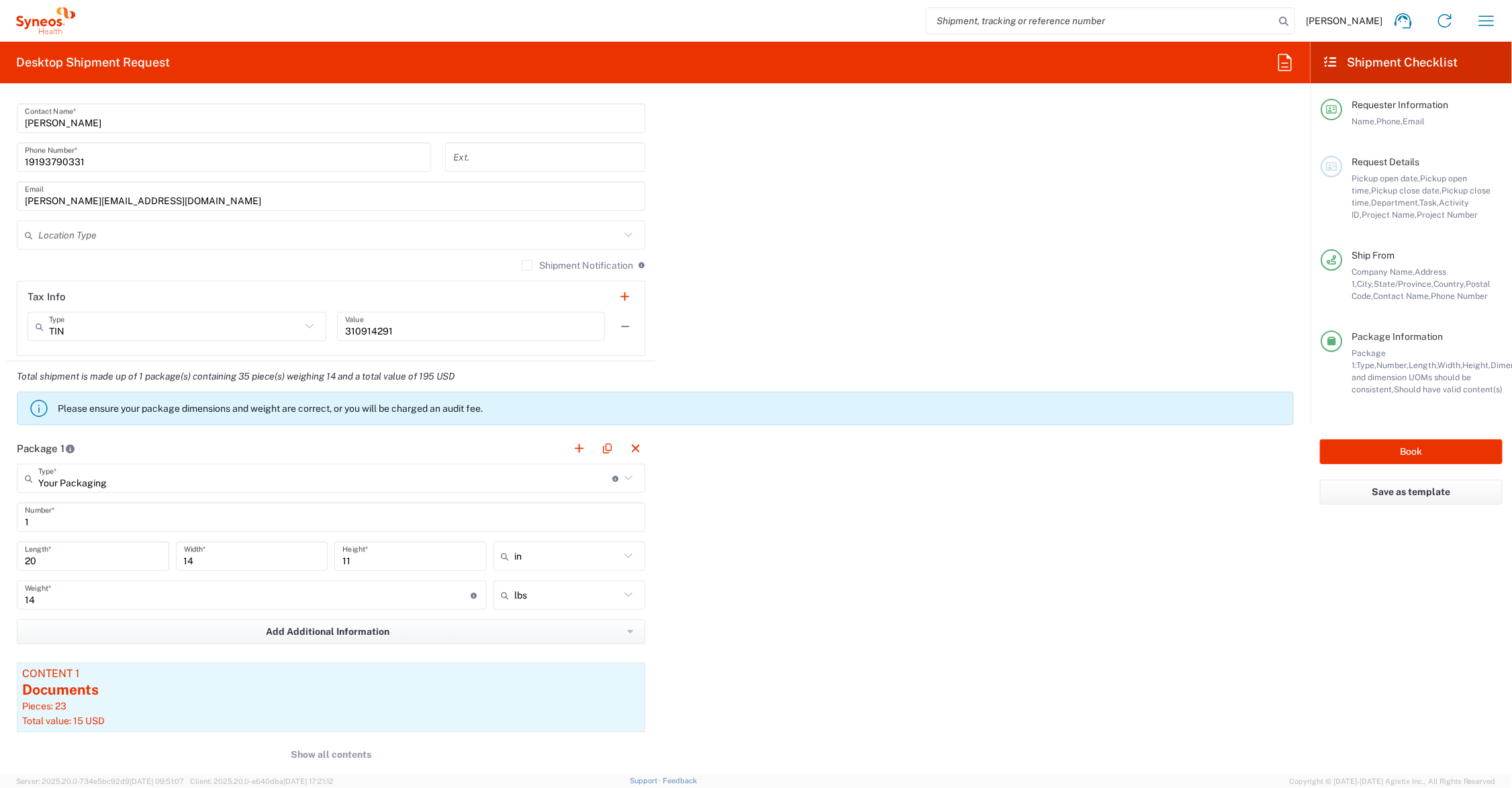
scroll to position [1175, 0]
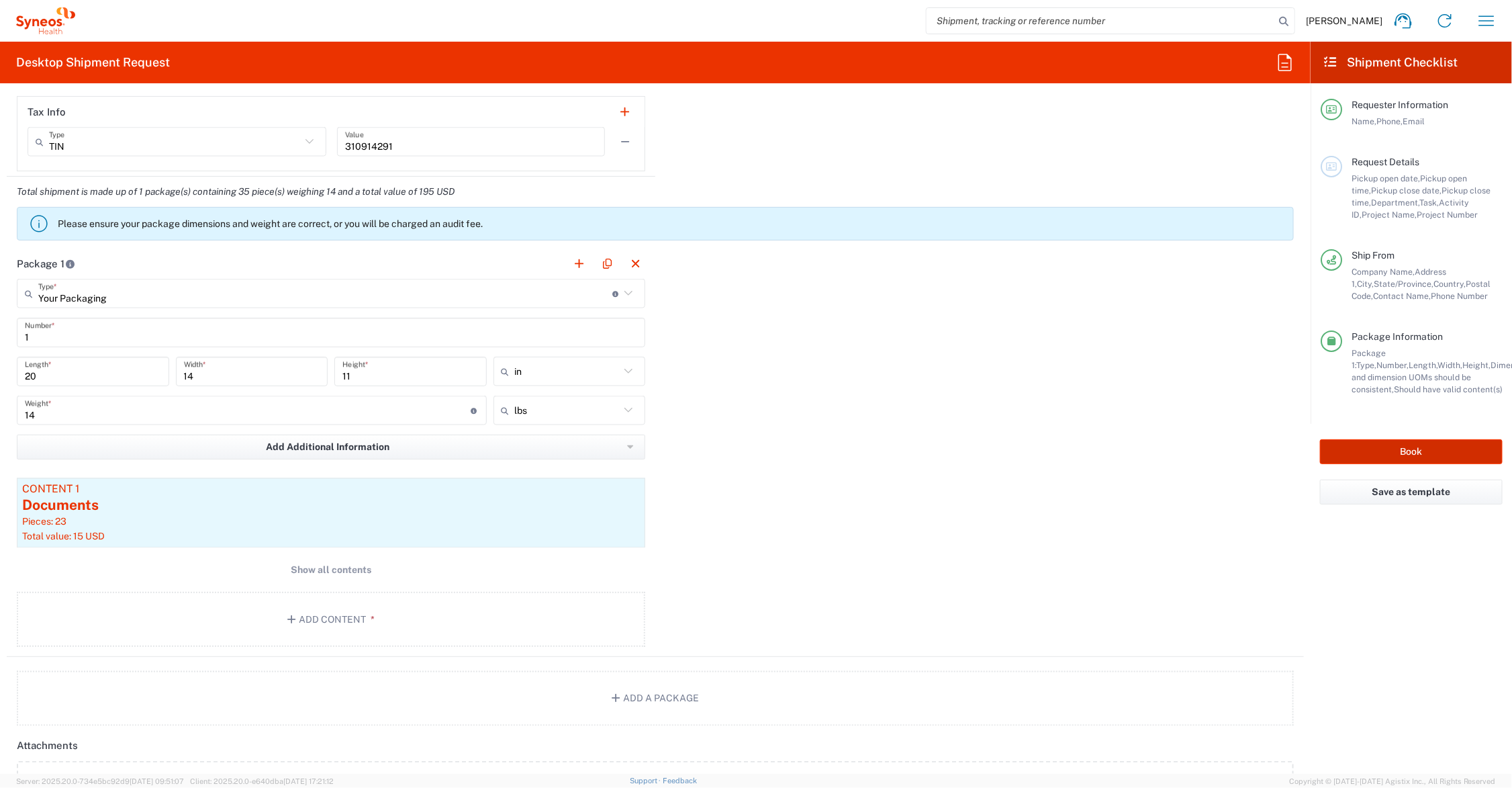
click at [1377, 450] on button "Book" at bounding box center [1411, 451] width 183 height 25
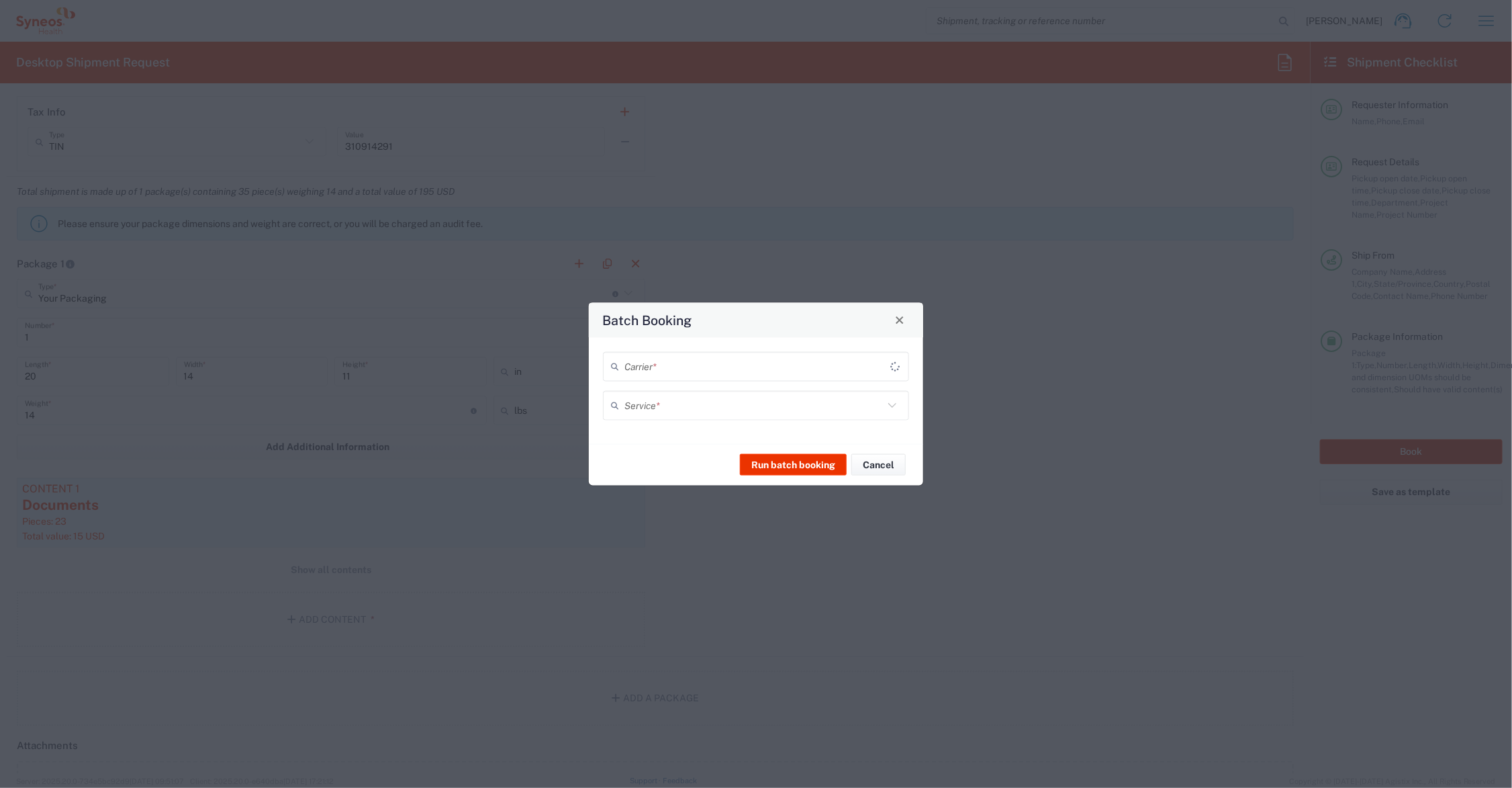
type input "7057717"
click at [711, 363] on input "text" at bounding box center [754, 366] width 259 height 23
click at [683, 416] on span "UPS" at bounding box center [756, 417] width 304 height 21
type input "UPS"
click at [686, 411] on input "text" at bounding box center [754, 405] width 259 height 23
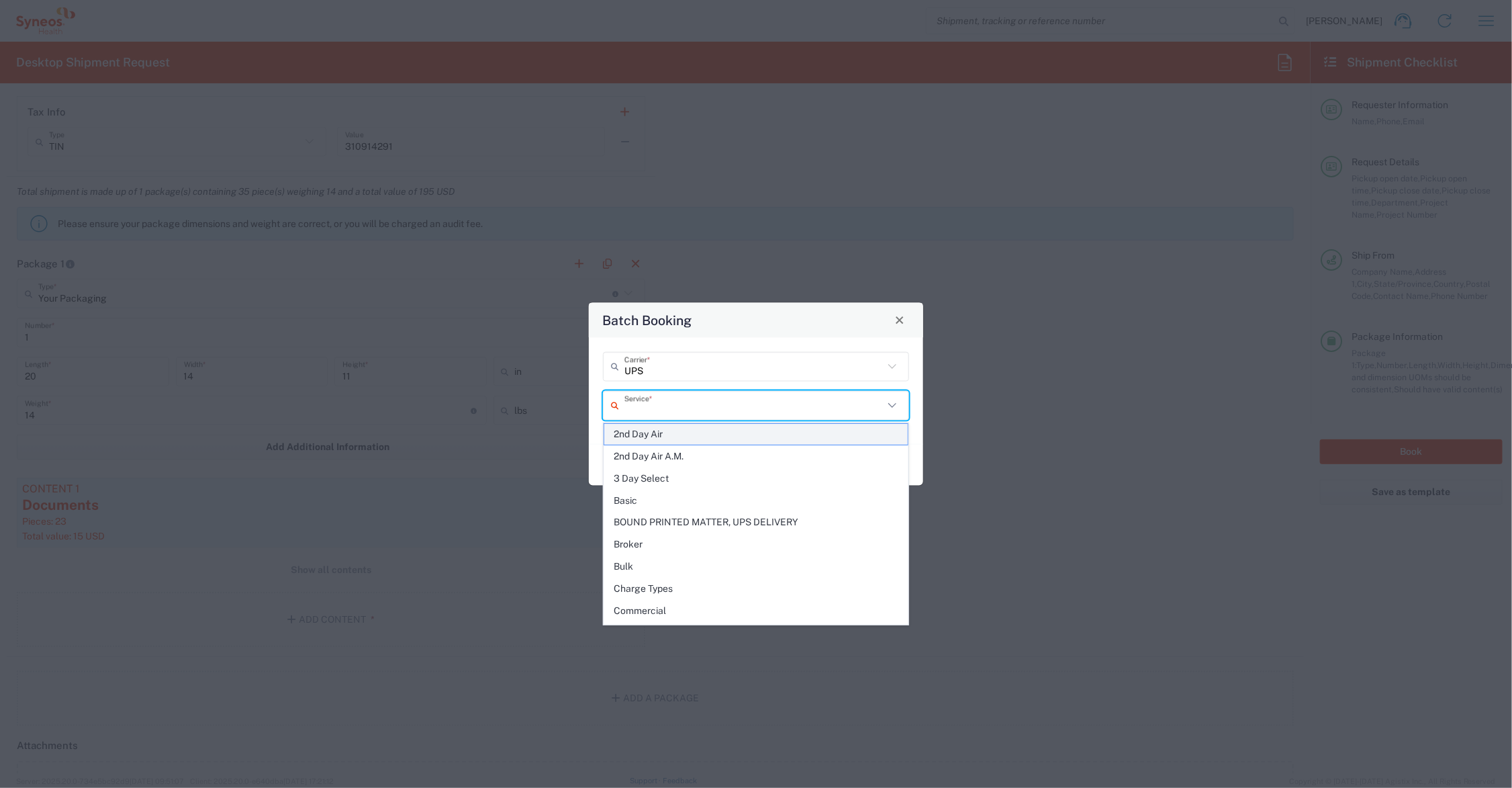
click at [680, 433] on span "2nd Day Air" at bounding box center [756, 434] width 304 height 21
type input "2nd Day Air"
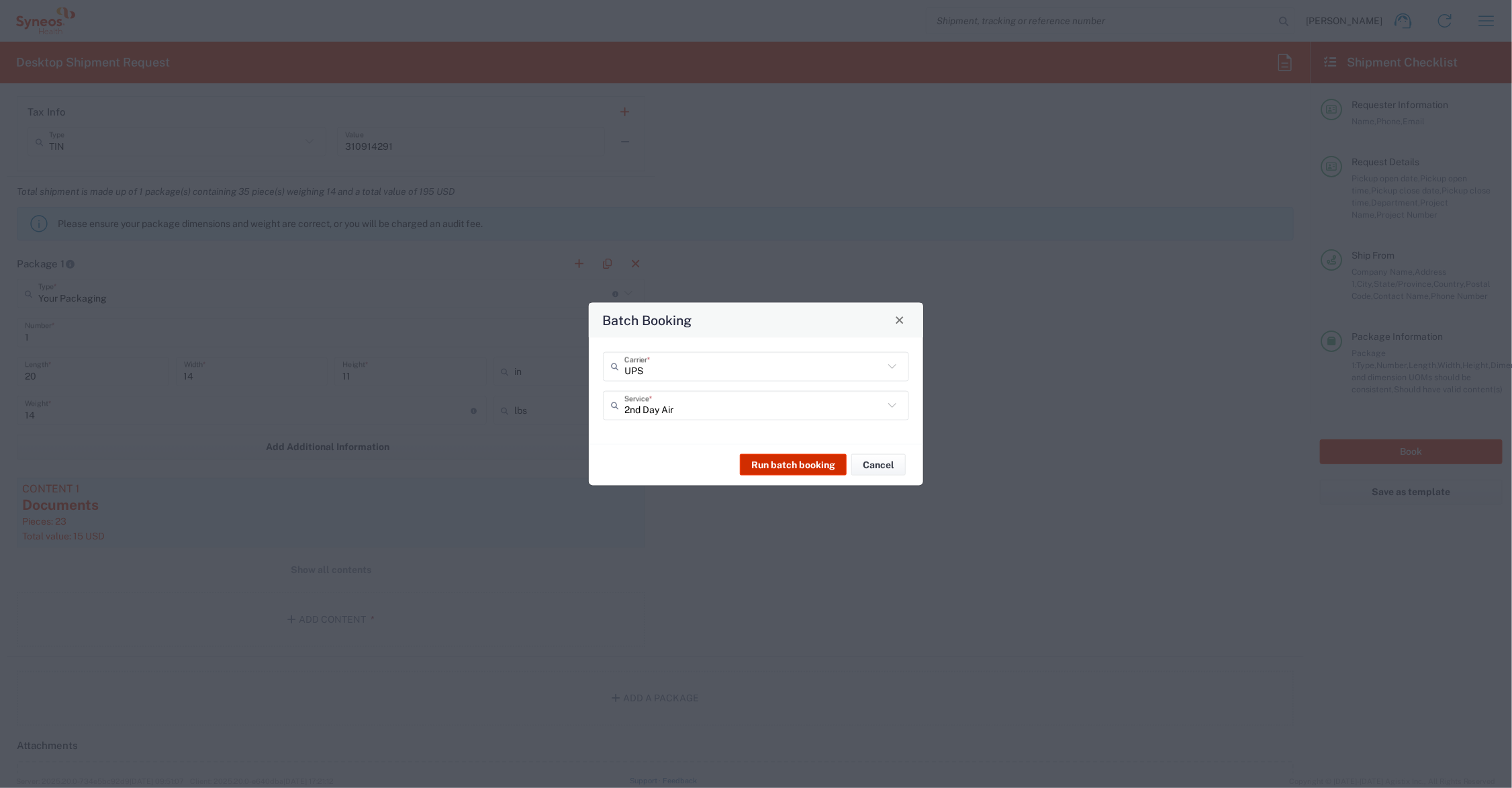
click at [793, 464] on button "Run batch booking" at bounding box center [793, 464] width 107 height 21
